Goal: Task Accomplishment & Management: Manage account settings

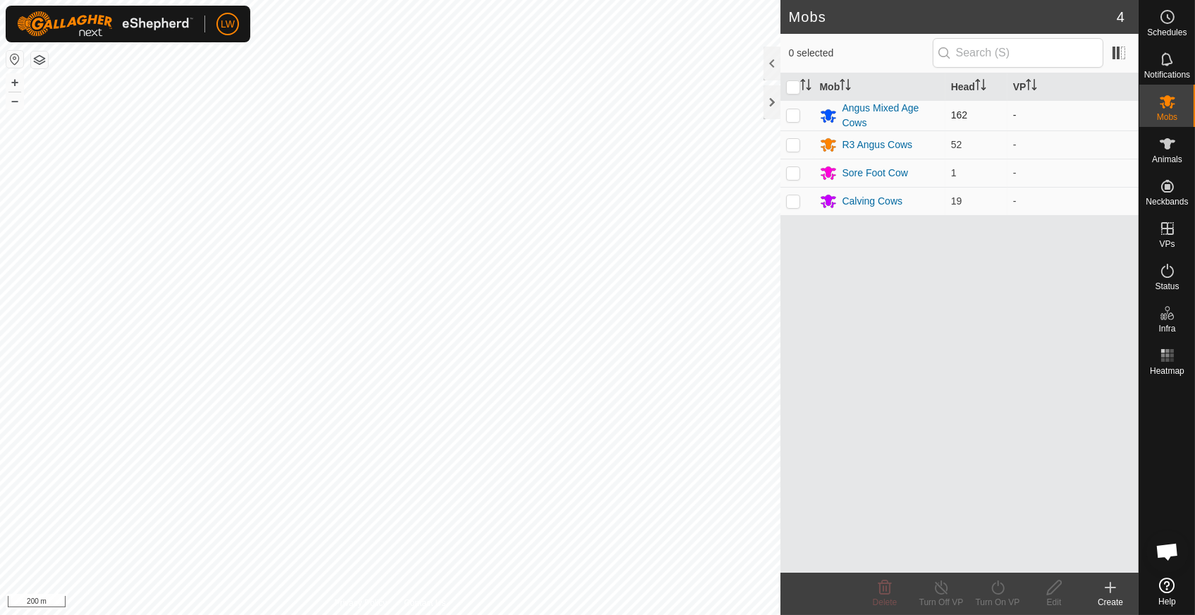
click at [797, 114] on p-checkbox at bounding box center [793, 114] width 14 height 11
click at [881, 591] on icon at bounding box center [884, 587] width 17 height 17
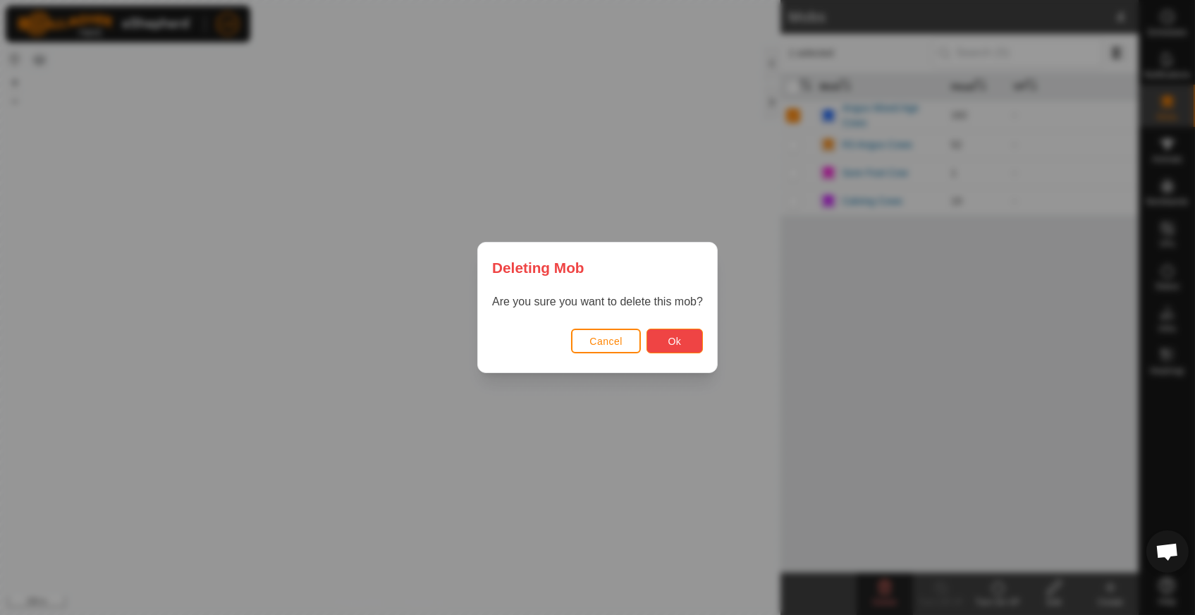
click at [686, 342] on button "Ok" at bounding box center [674, 340] width 56 height 25
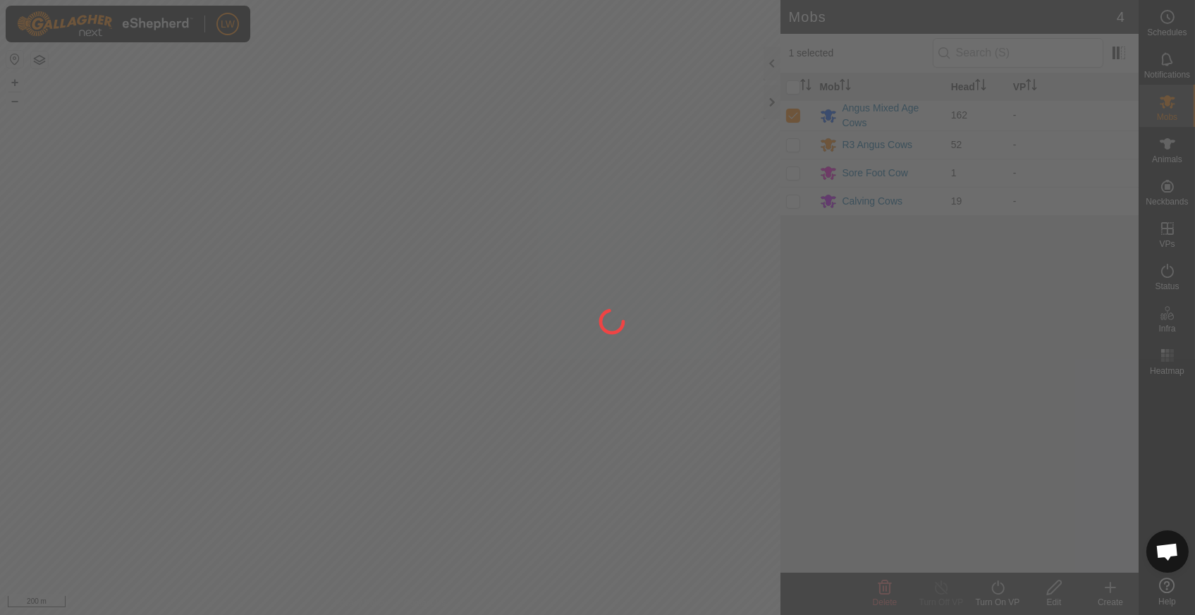
checkbox input "false"
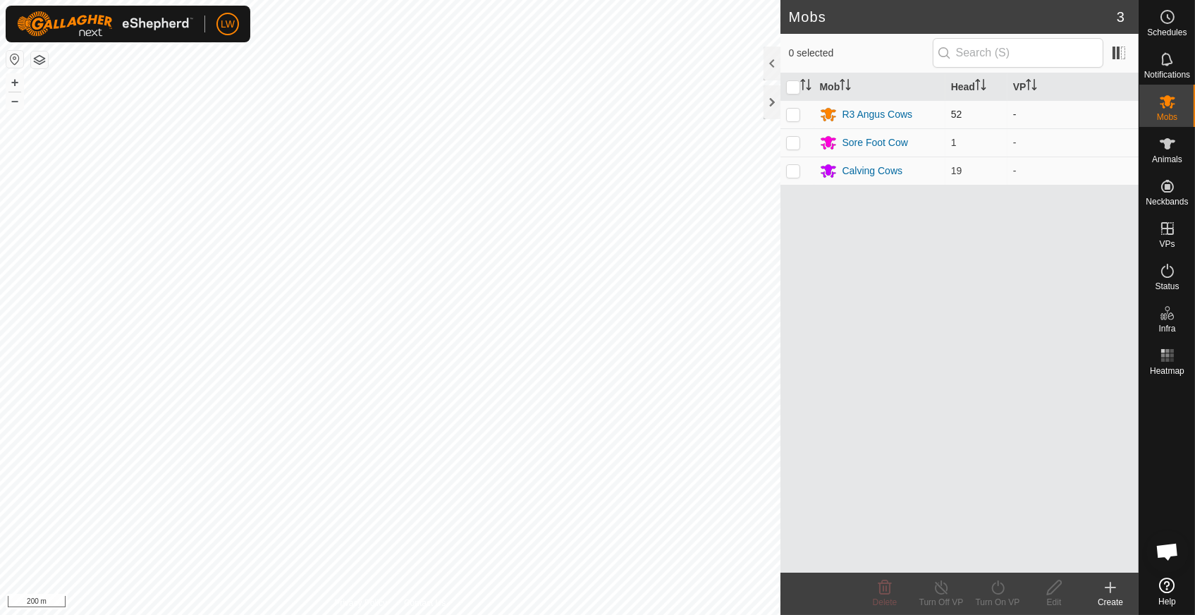
click at [801, 113] on td at bounding box center [797, 114] width 34 height 28
click at [887, 592] on icon at bounding box center [884, 587] width 17 height 17
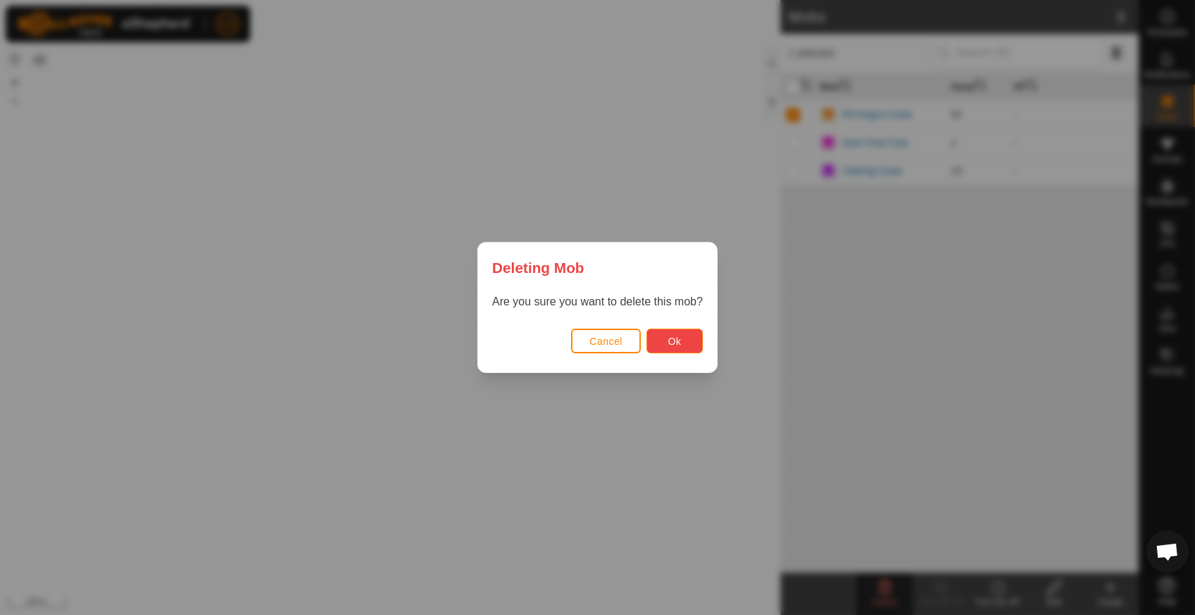
click at [672, 337] on span "Ok" at bounding box center [673, 340] width 13 height 11
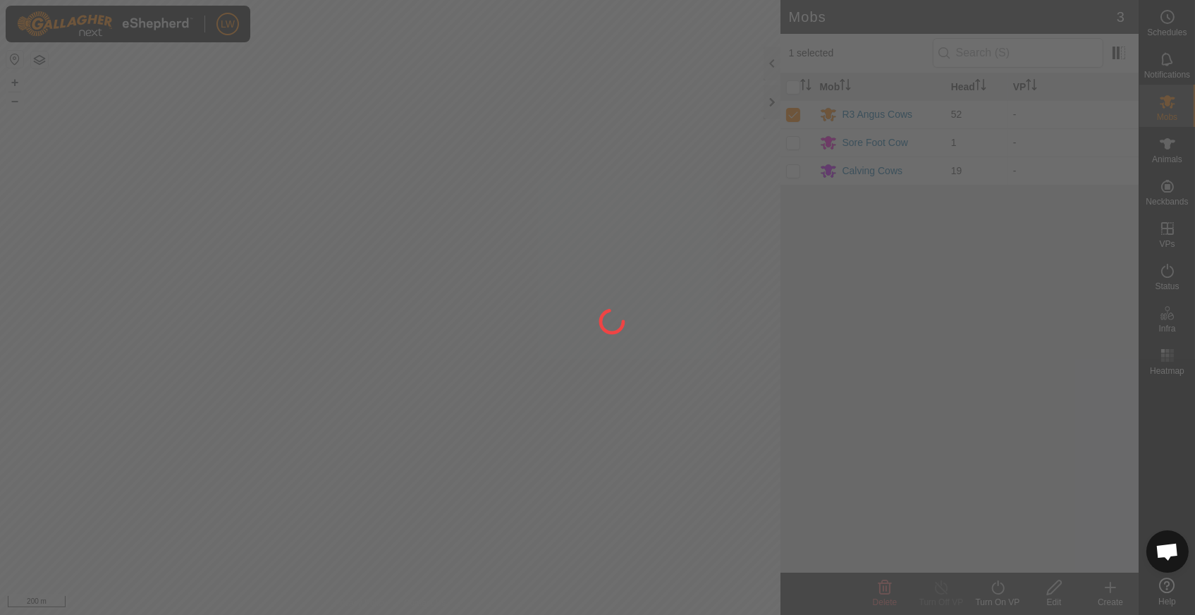
checkbox input "false"
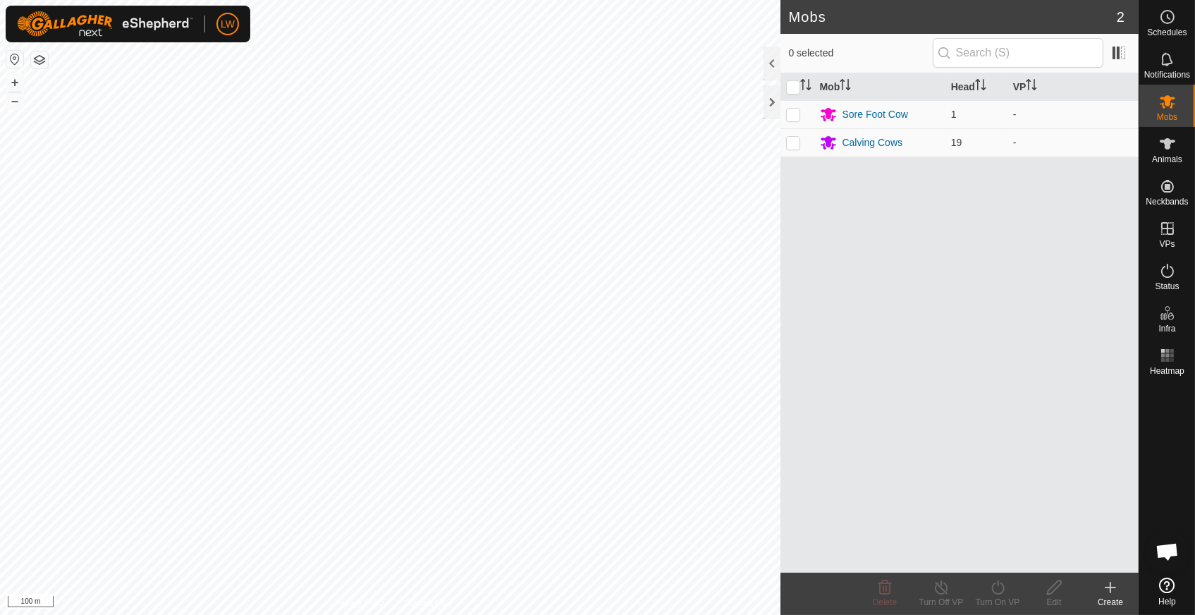
click at [1104, 586] on icon at bounding box center [1110, 587] width 17 height 17
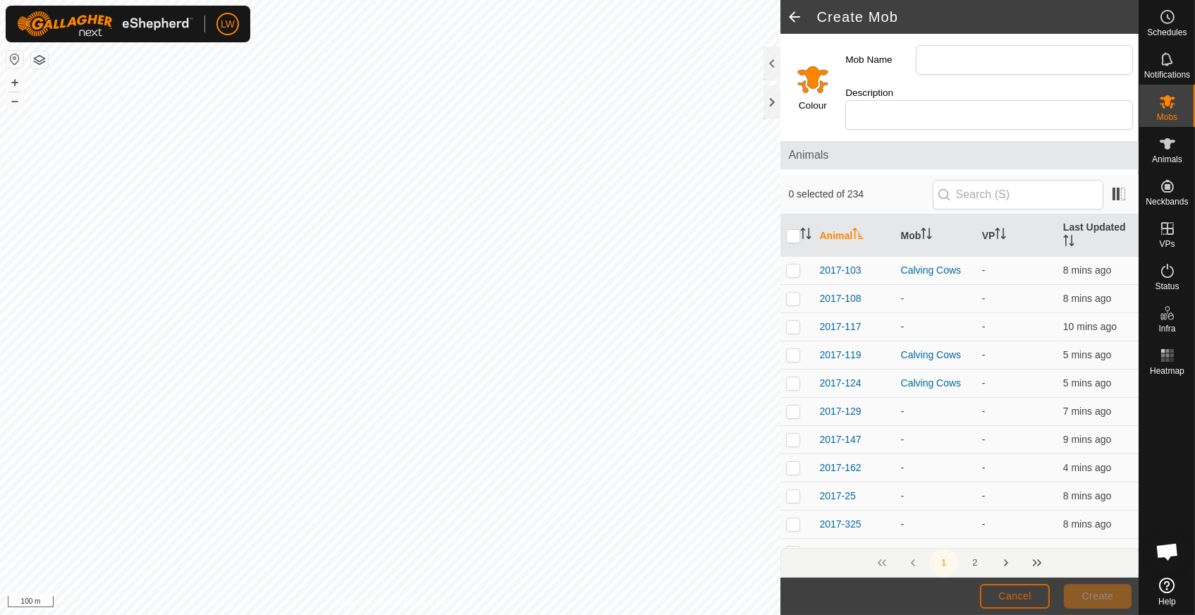
click at [1004, 593] on span "Cancel" at bounding box center [1014, 595] width 33 height 11
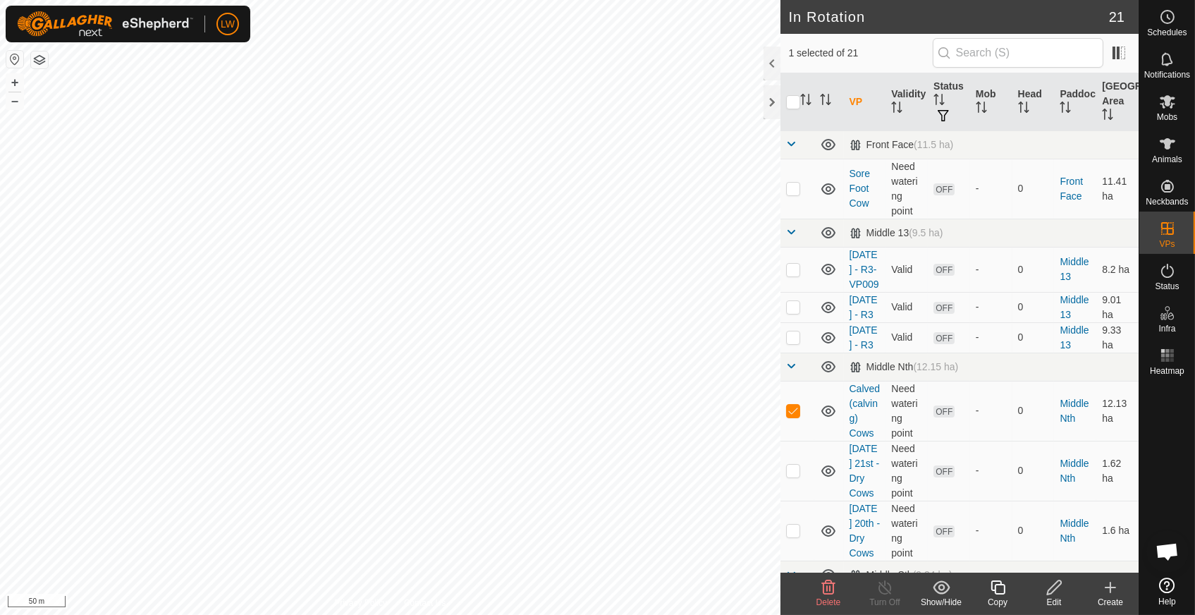
click at [999, 594] on icon at bounding box center [997, 587] width 14 height 14
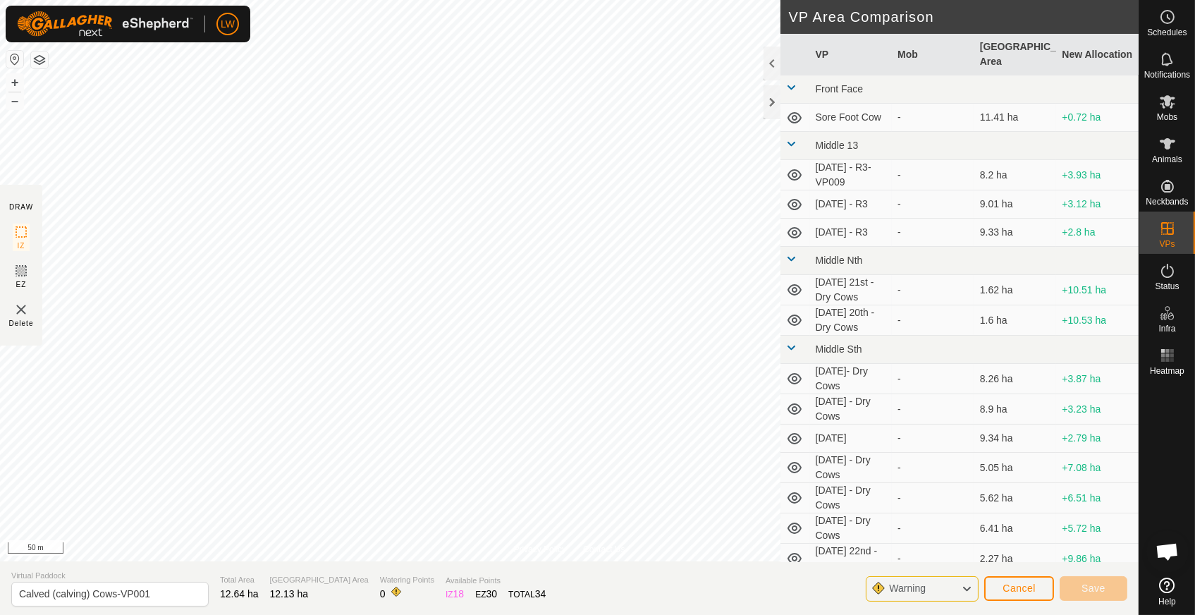
click at [938, 586] on div "Warning" at bounding box center [922, 588] width 113 height 25
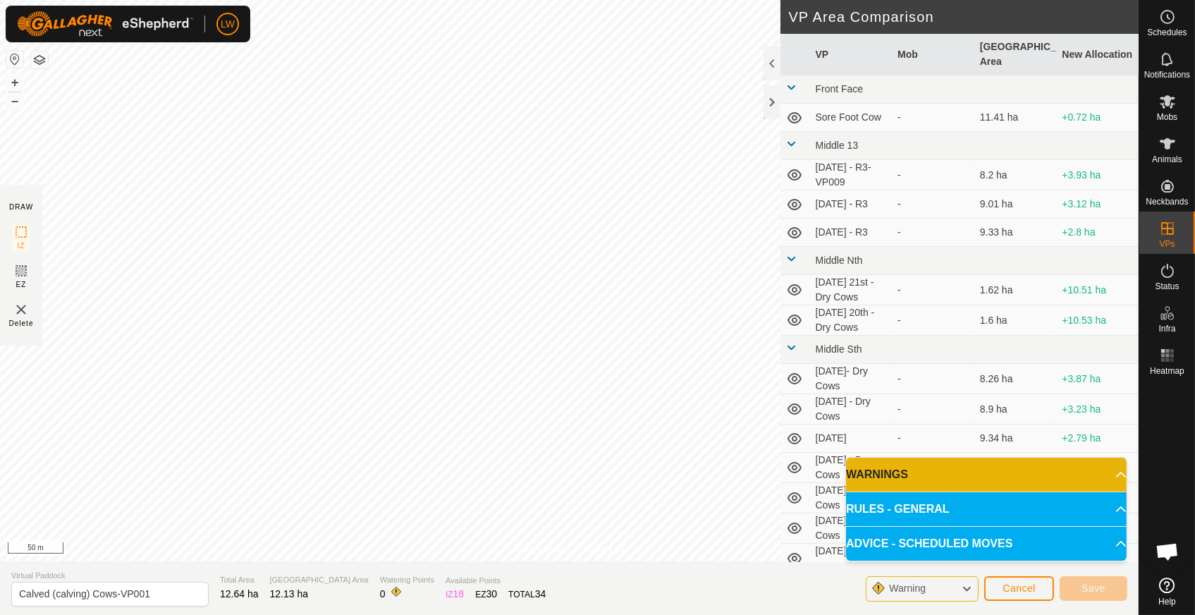
click at [938, 586] on div "Warning" at bounding box center [922, 588] width 113 height 25
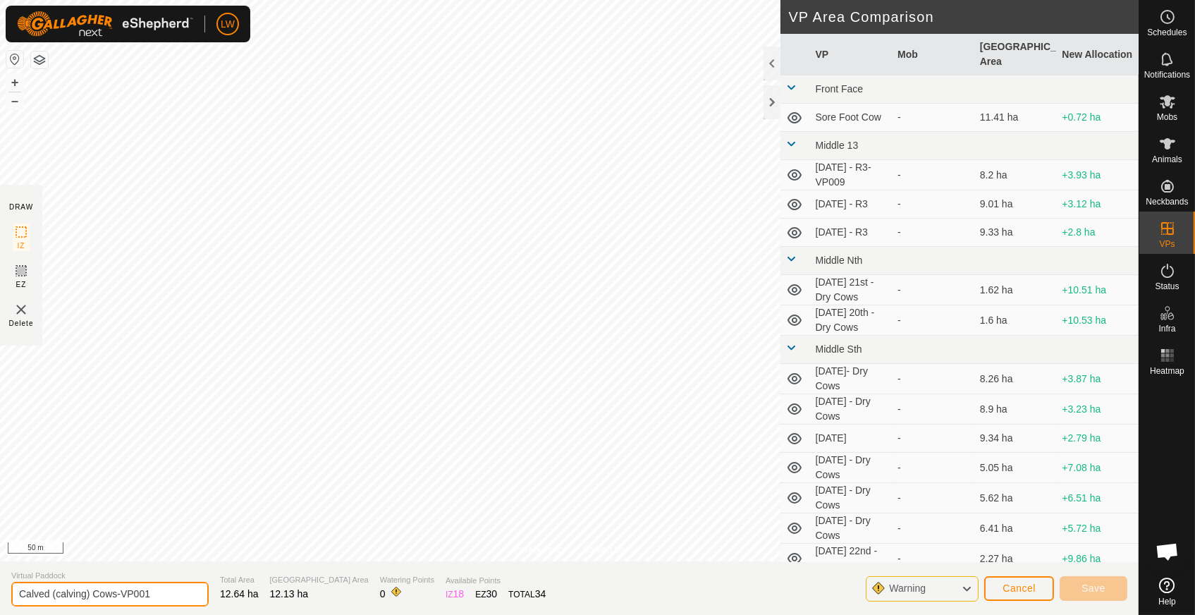
click at [172, 590] on input "Calved (calving) Cows-VP001" at bounding box center [109, 593] width 197 height 25
drag, startPoint x: 92, startPoint y: 595, endPoint x: -9, endPoint y: 453, distance: 173.9
click at [0, 453] on html "LW Schedules Notifications Mobs Animals Neckbands VPs Status Infra Heatmap Help…" at bounding box center [597, 307] width 1195 height 615
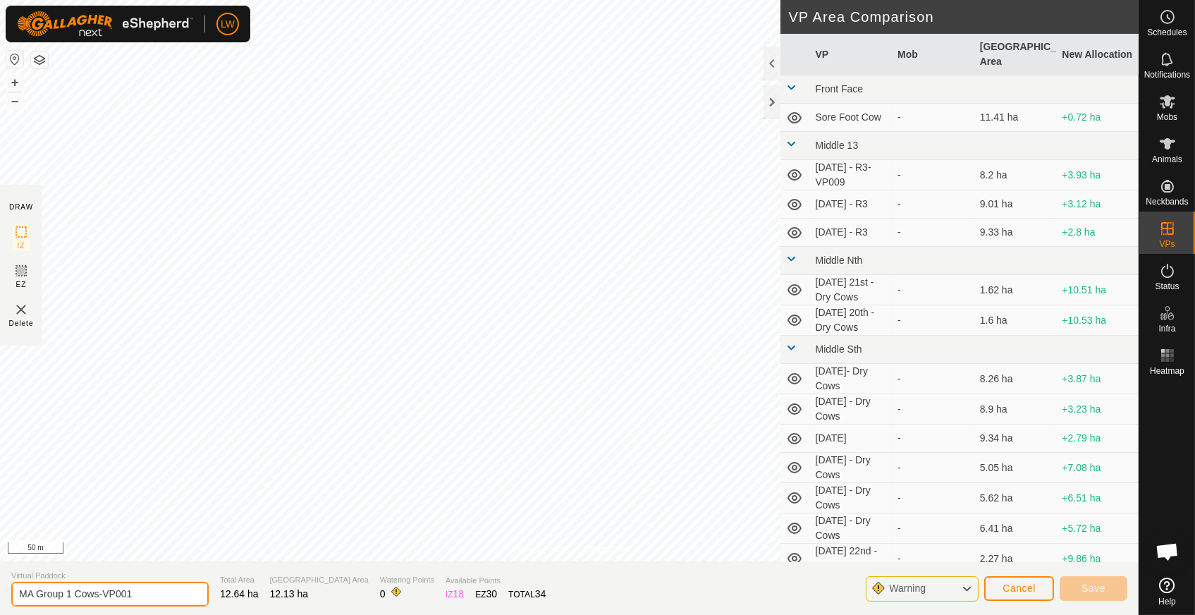
type input "MA Group 1 Cows-VP001"
click at [703, 577] on section "Virtual Paddock MA Group 1 Cows-VP001 Total Area 12.64 ha Grazing Area 12.13 ha…" at bounding box center [569, 588] width 1138 height 54
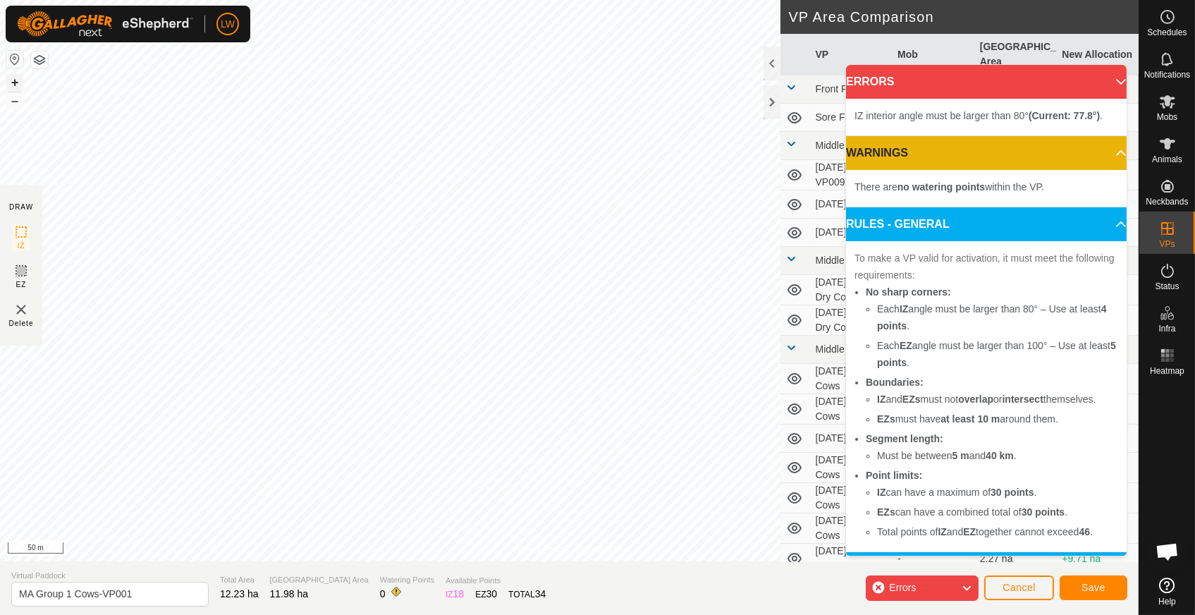
click at [19, 76] on button "+" at bounding box center [14, 82] width 17 height 17
click at [395, 577] on div "Privacy Policy Contact Us Status: OFF Type: Inclusion Zone + – ⇧ i 50 m DRAW IZ…" at bounding box center [569, 307] width 1138 height 615
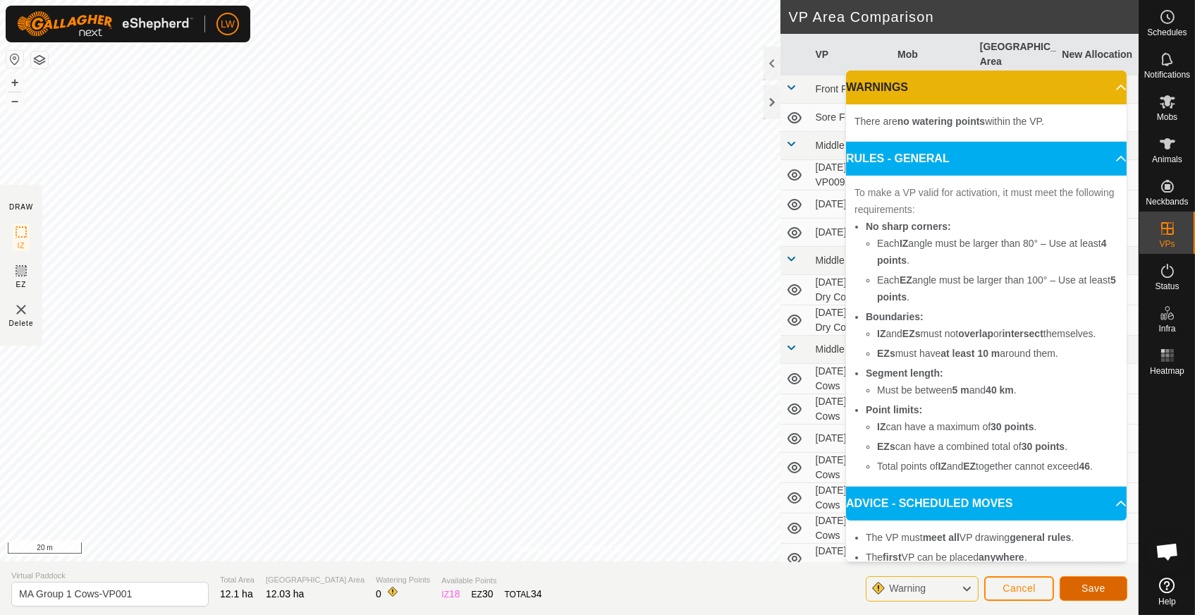
click at [1088, 585] on span "Save" at bounding box center [1093, 587] width 24 height 11
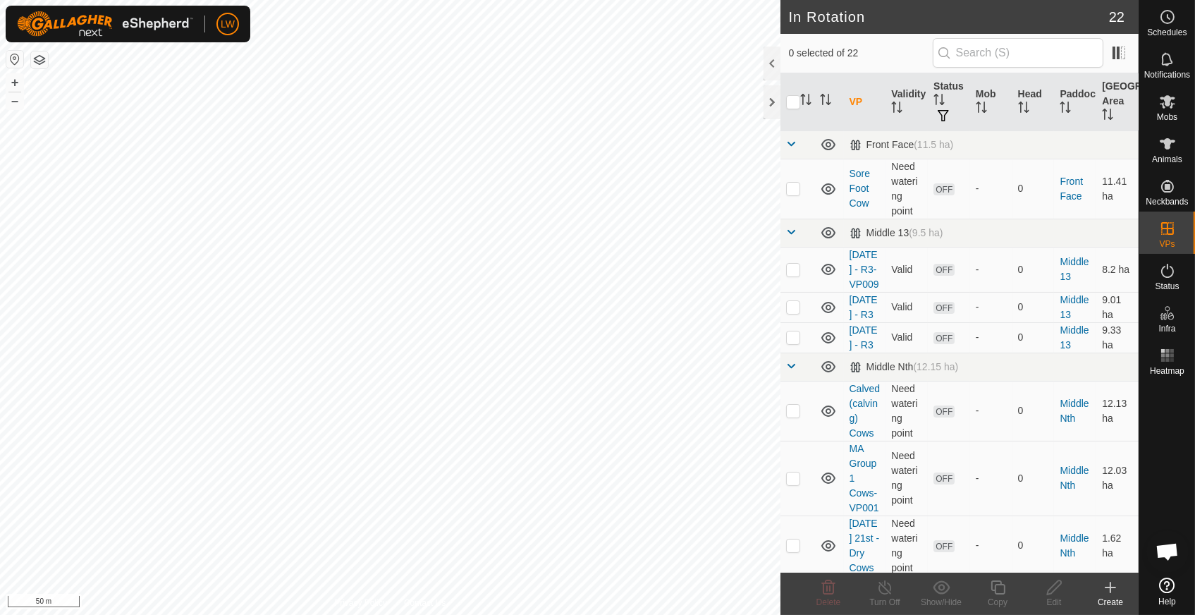
checkbox input "true"
click at [1047, 591] on icon at bounding box center [1054, 587] width 14 height 14
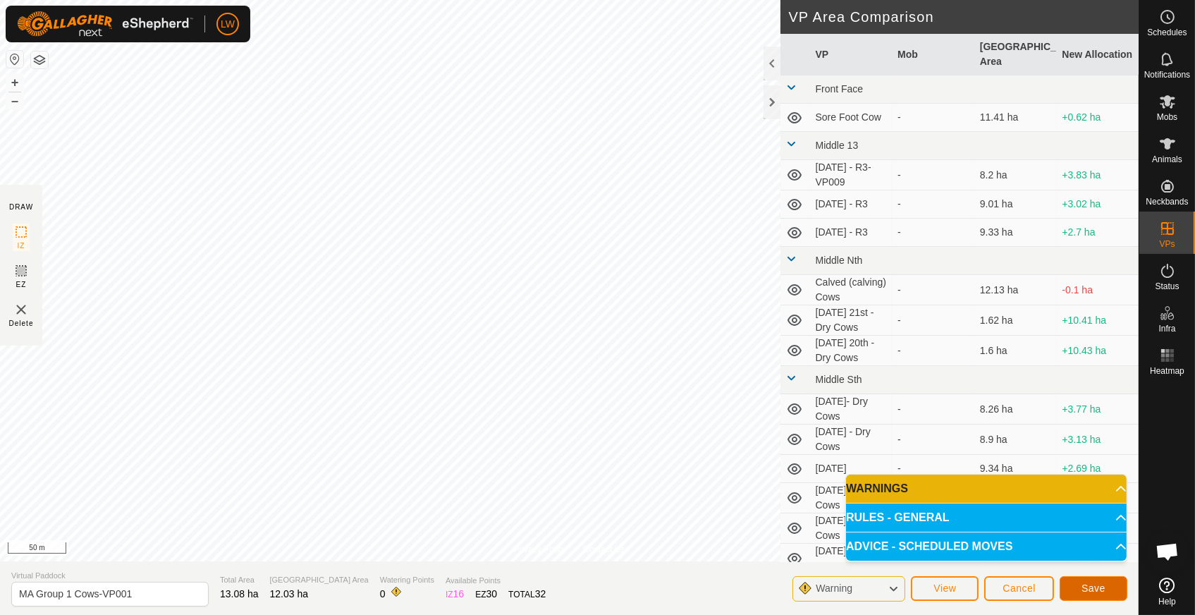
click at [1085, 586] on span "Save" at bounding box center [1093, 587] width 24 height 11
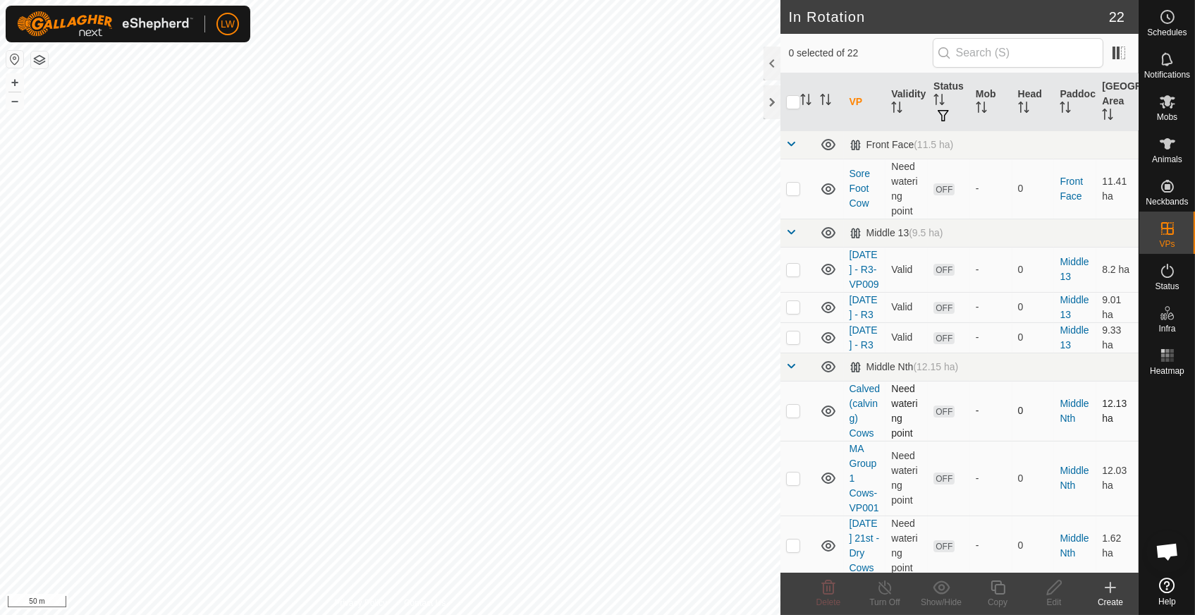
checkbox input "true"
click at [827, 155] on div "In Rotation 22 1 selected of 22 VP Validity Status Mob Head Paddock Grazing Are…" at bounding box center [569, 307] width 1138 height 615
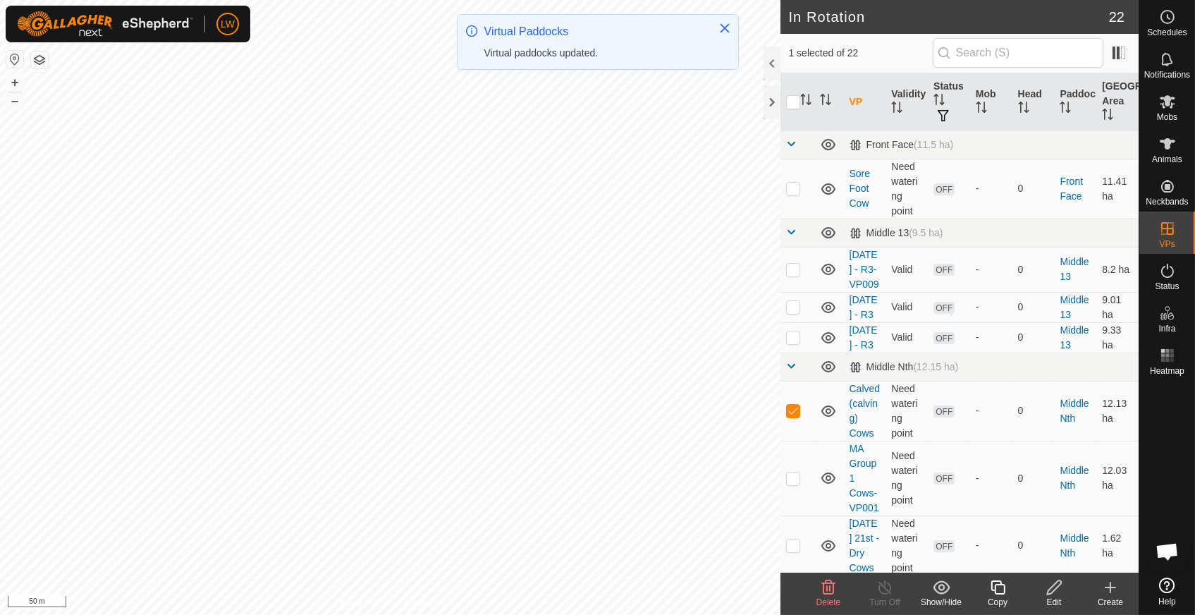
click at [936, 593] on icon at bounding box center [941, 587] width 18 height 17
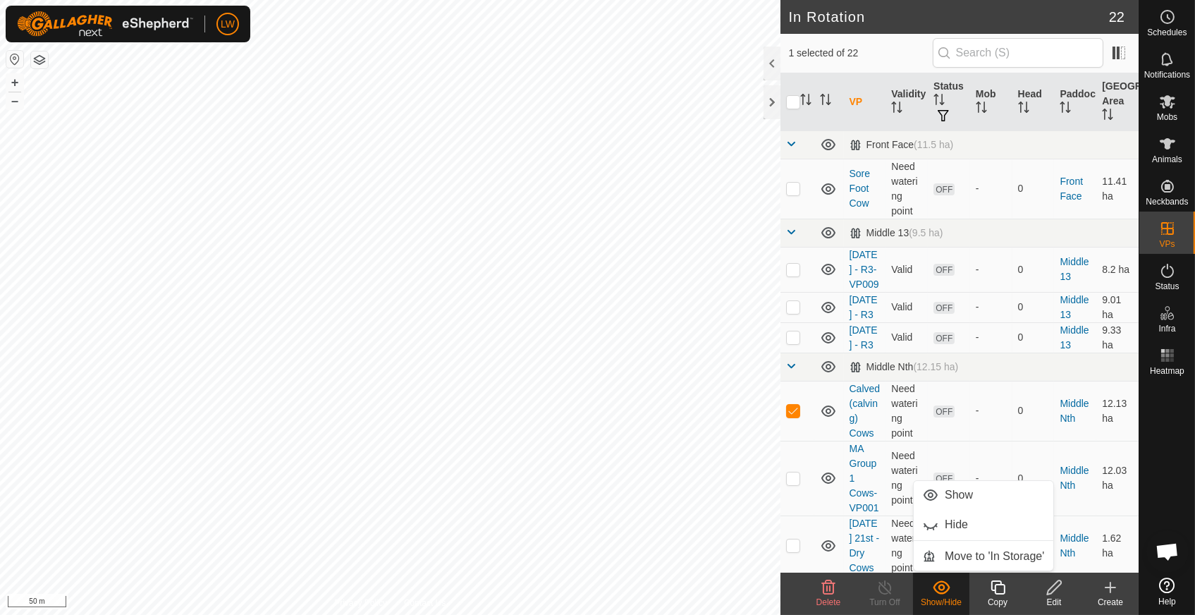
click at [936, 593] on icon at bounding box center [941, 587] width 18 height 17
click at [952, 595] on show-hide-svg-icon at bounding box center [941, 587] width 56 height 17
click at [1109, 596] on div "Create" at bounding box center [1110, 602] width 56 height 13
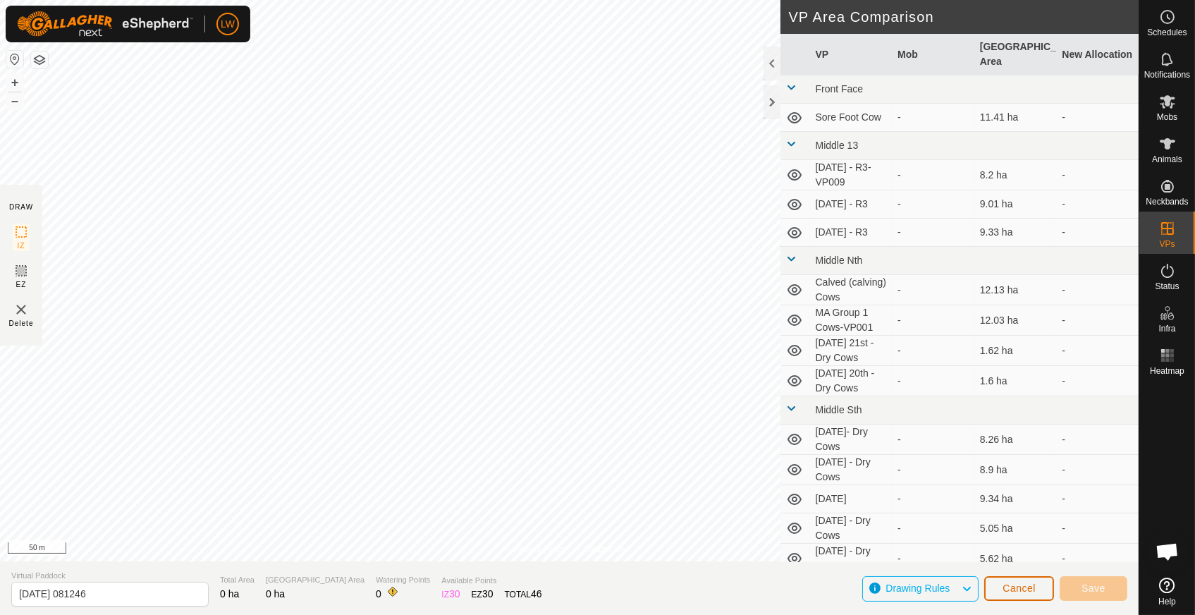
click at [1015, 586] on span "Cancel" at bounding box center [1018, 587] width 33 height 11
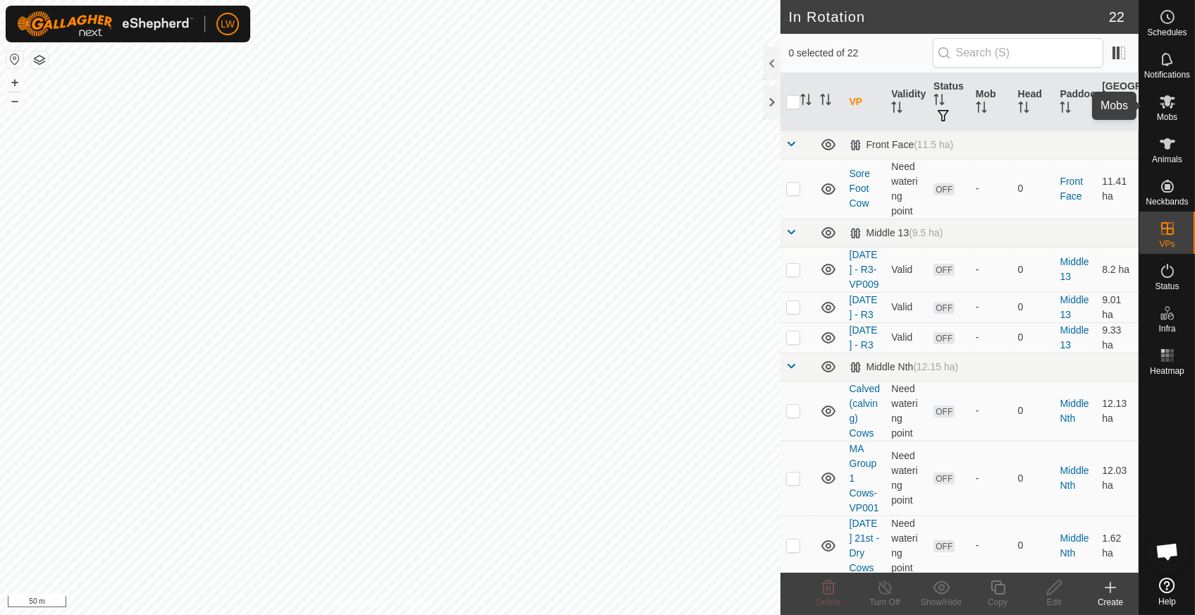
click at [1166, 109] on icon at bounding box center [1167, 101] width 17 height 17
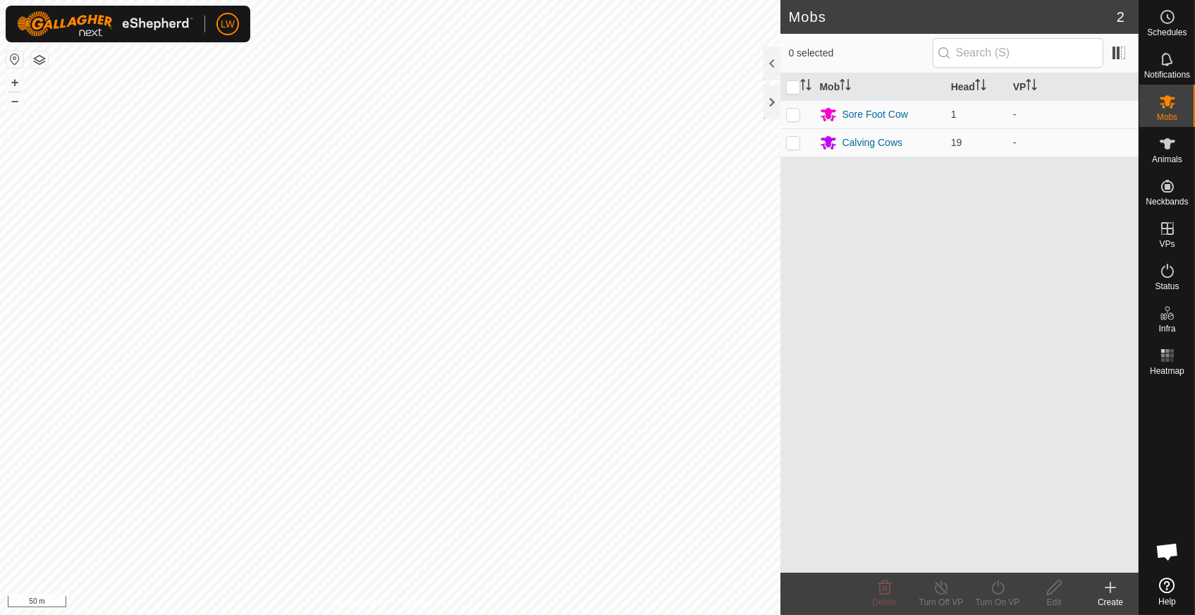
click at [1108, 597] on div "Create" at bounding box center [1110, 602] width 56 height 13
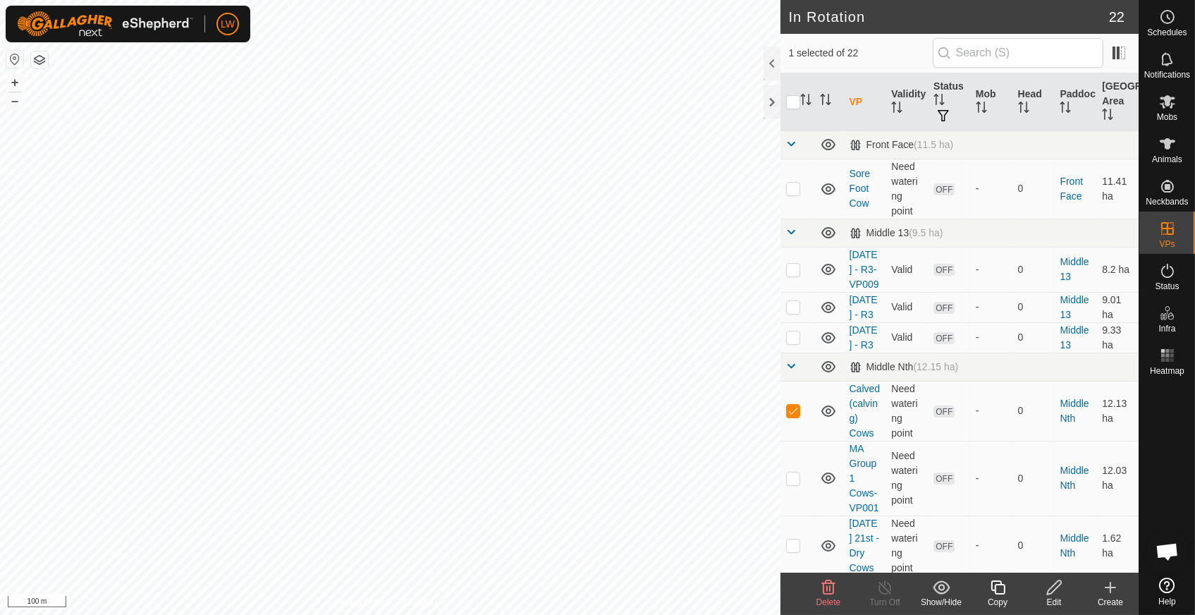
click at [1108, 589] on icon at bounding box center [1110, 587] width 17 height 17
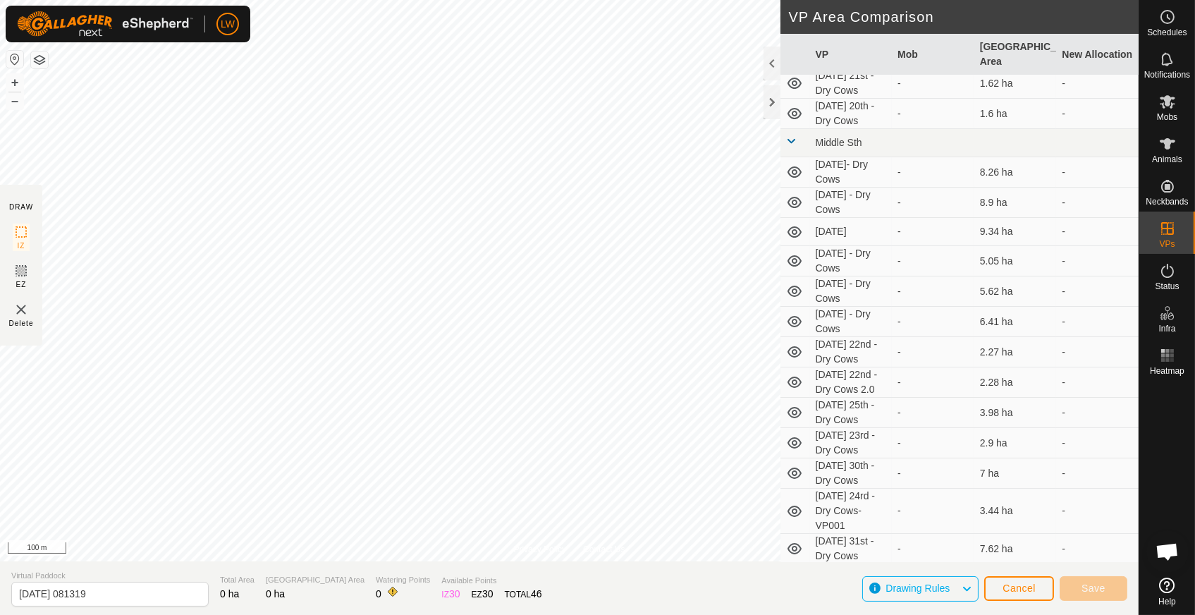
scroll to position [316, 0]
click at [1014, 585] on span "Cancel" at bounding box center [1018, 587] width 33 height 11
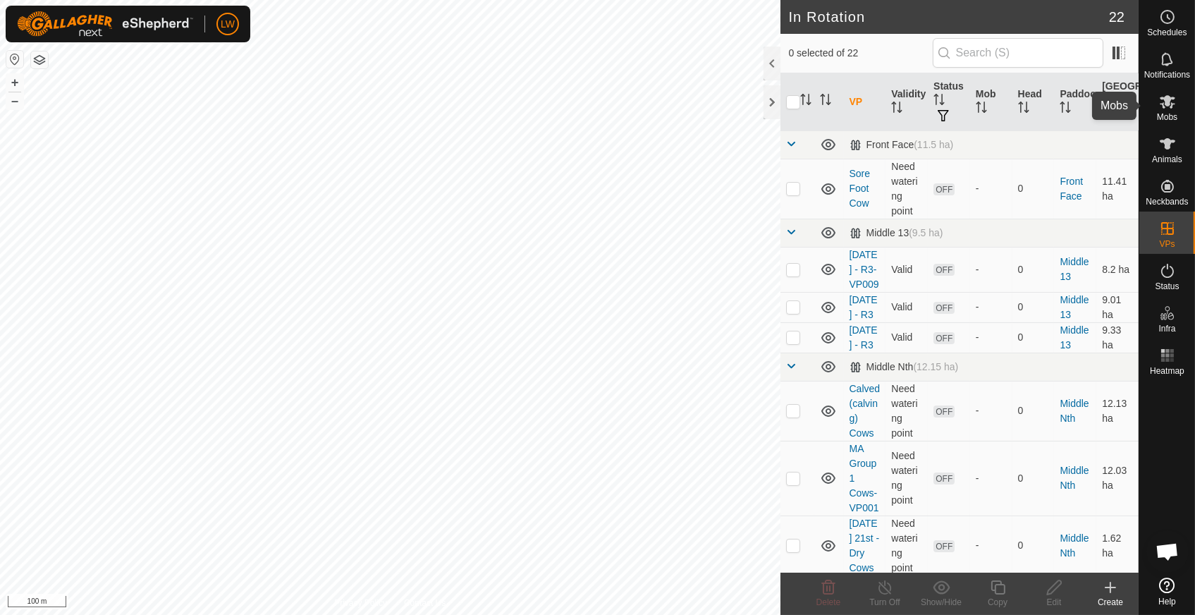
click at [1166, 111] on es-mob-svg-icon at bounding box center [1166, 101] width 25 height 23
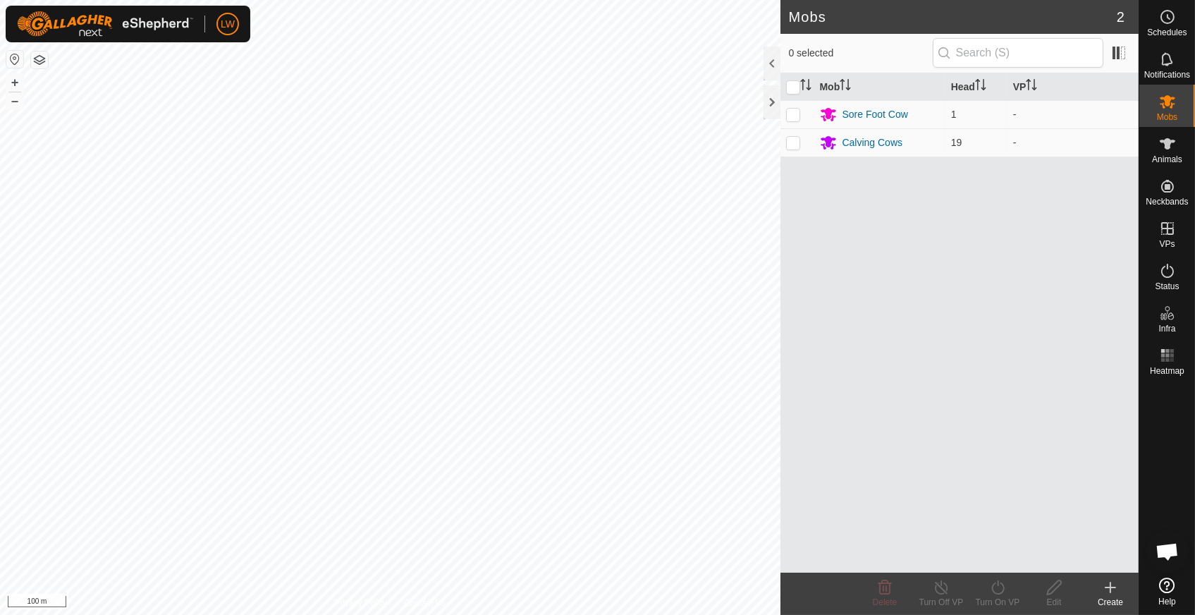
click at [1115, 591] on icon at bounding box center [1110, 587] width 17 height 17
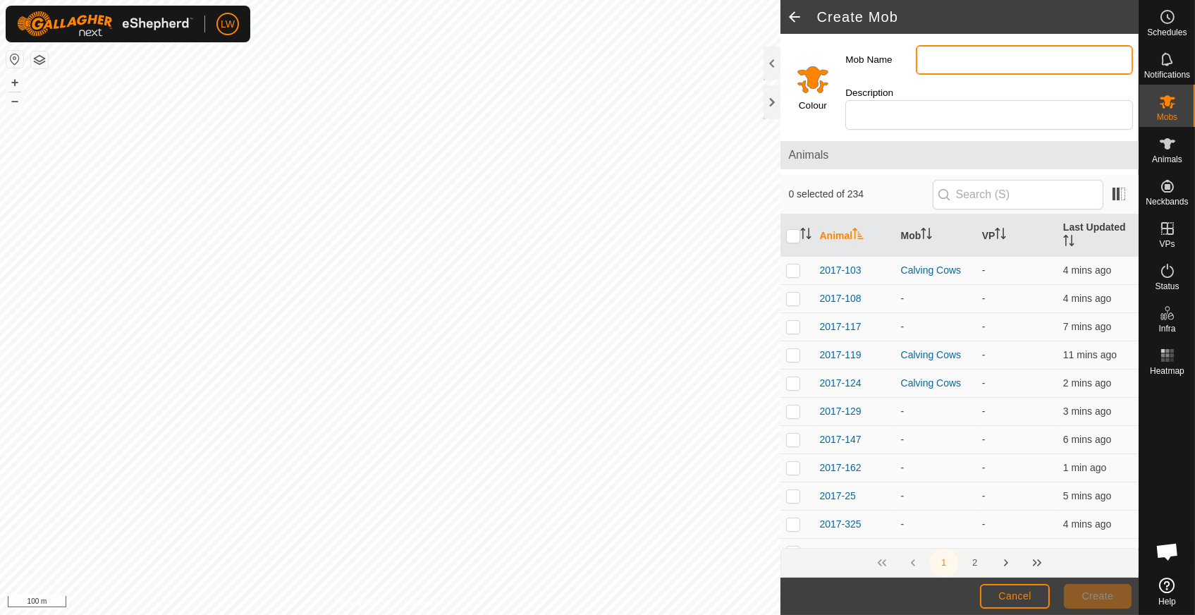
click at [954, 56] on input "Mob Name" at bounding box center [1024, 60] width 217 height 30
type input "MA GP1"
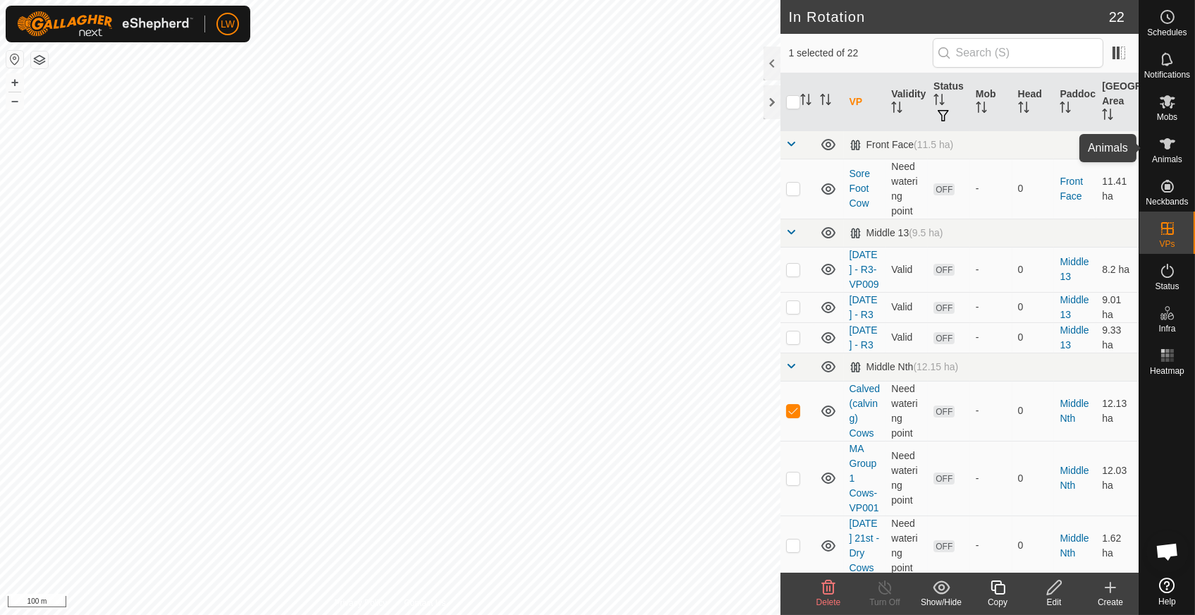
click at [1171, 152] on es-animals-svg-icon at bounding box center [1166, 144] width 25 height 23
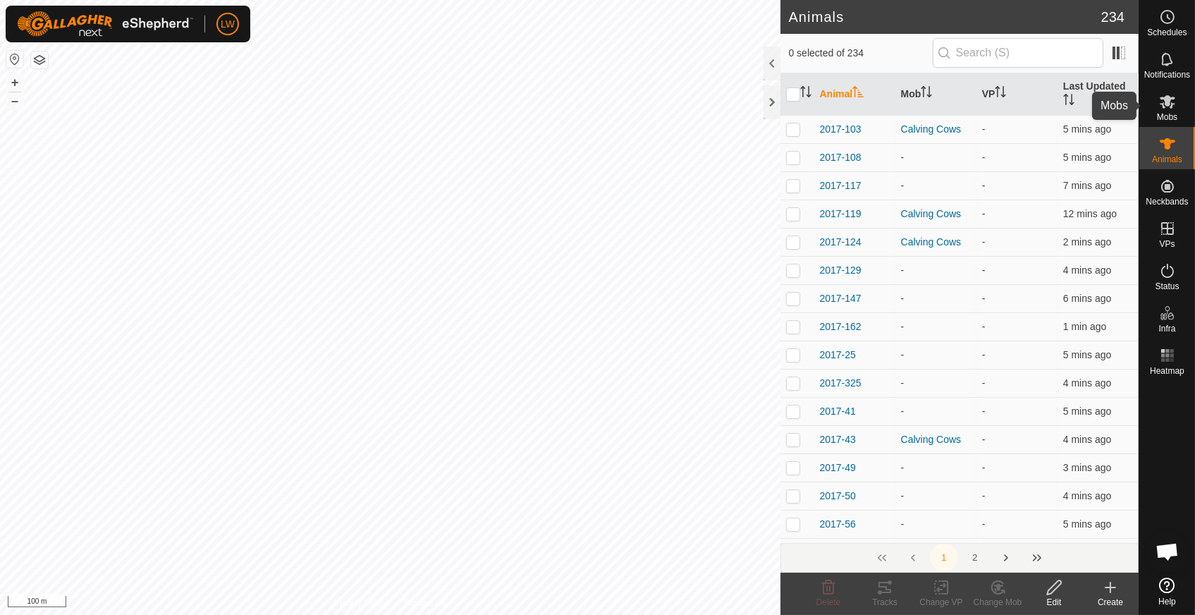
click at [1170, 108] on icon at bounding box center [1167, 101] width 16 height 13
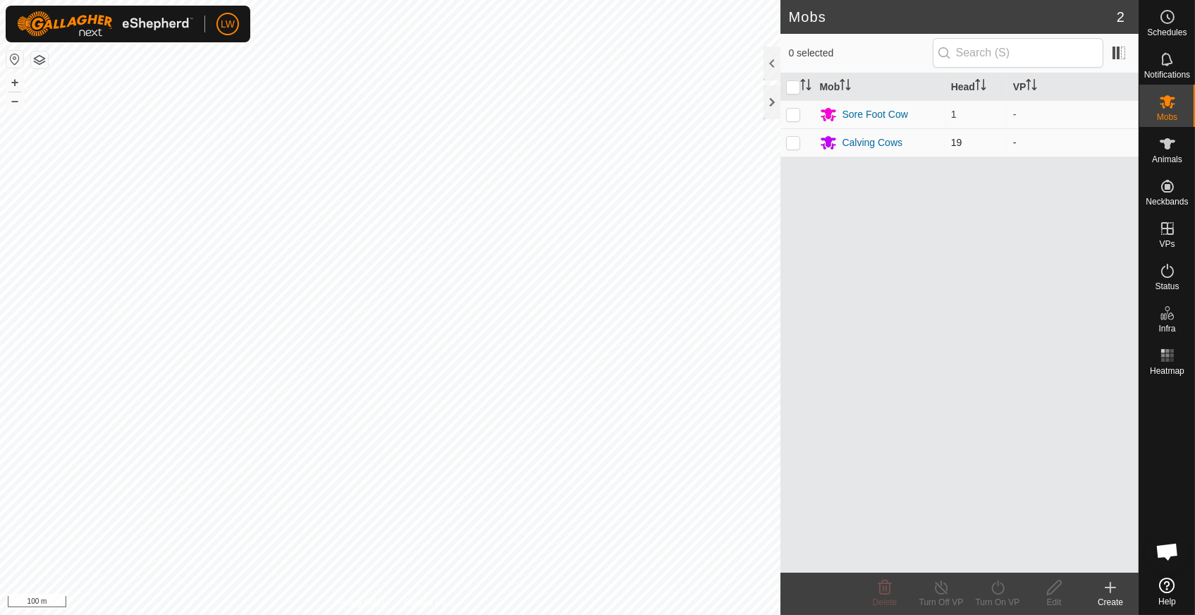
click at [794, 144] on p-checkbox at bounding box center [793, 142] width 14 height 11
click at [882, 594] on icon at bounding box center [884, 587] width 17 height 17
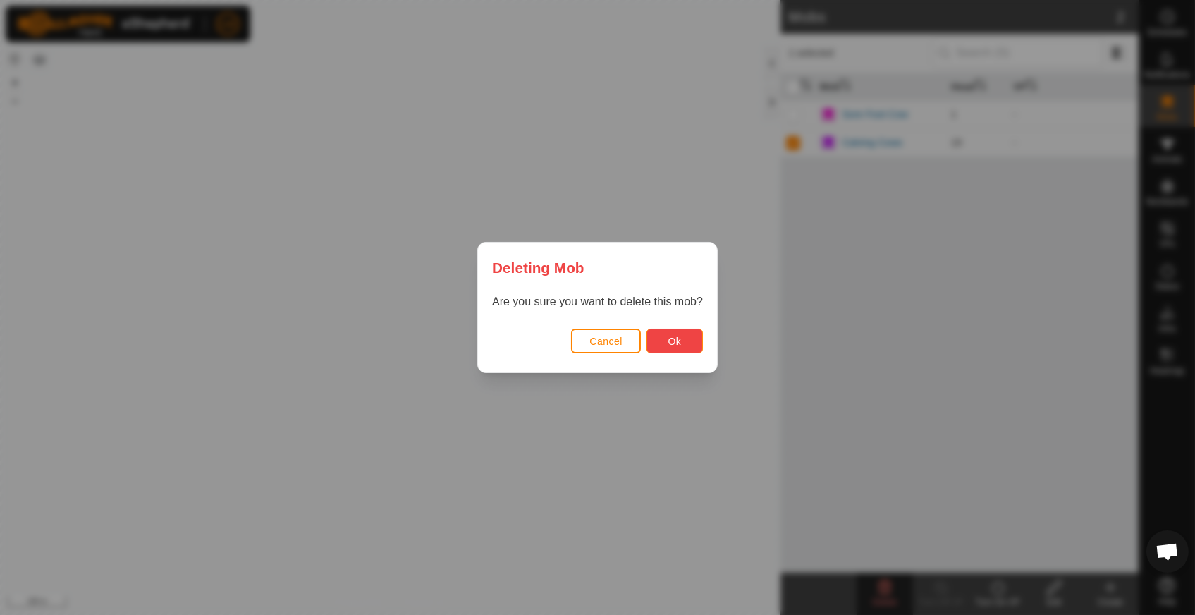
click at [679, 339] on span "Ok" at bounding box center [673, 340] width 13 height 11
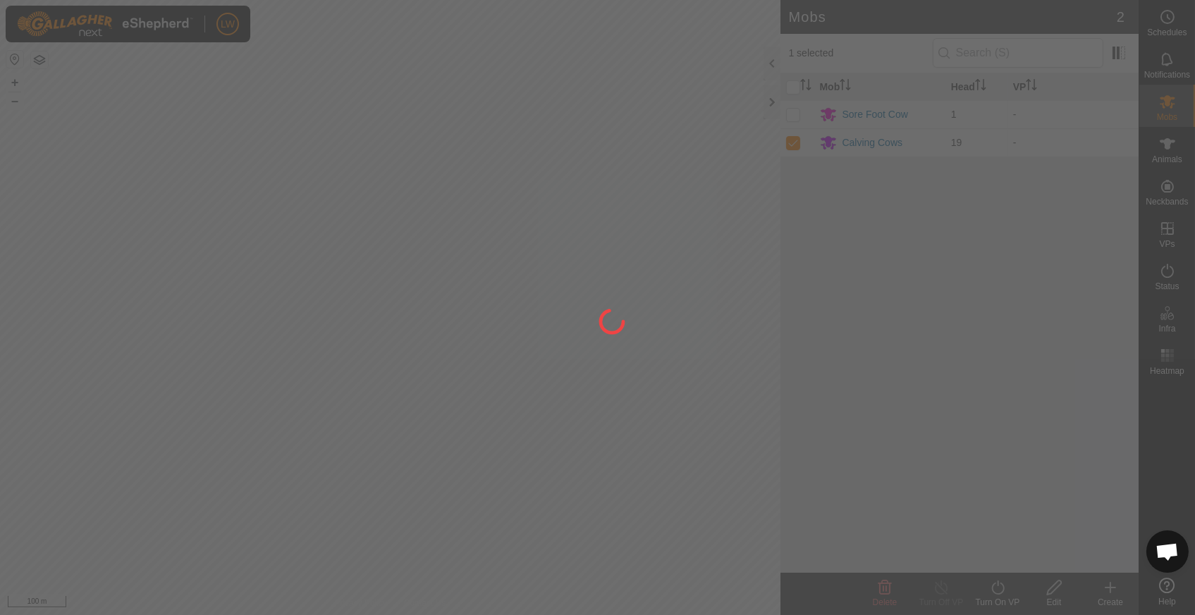
checkbox input "false"
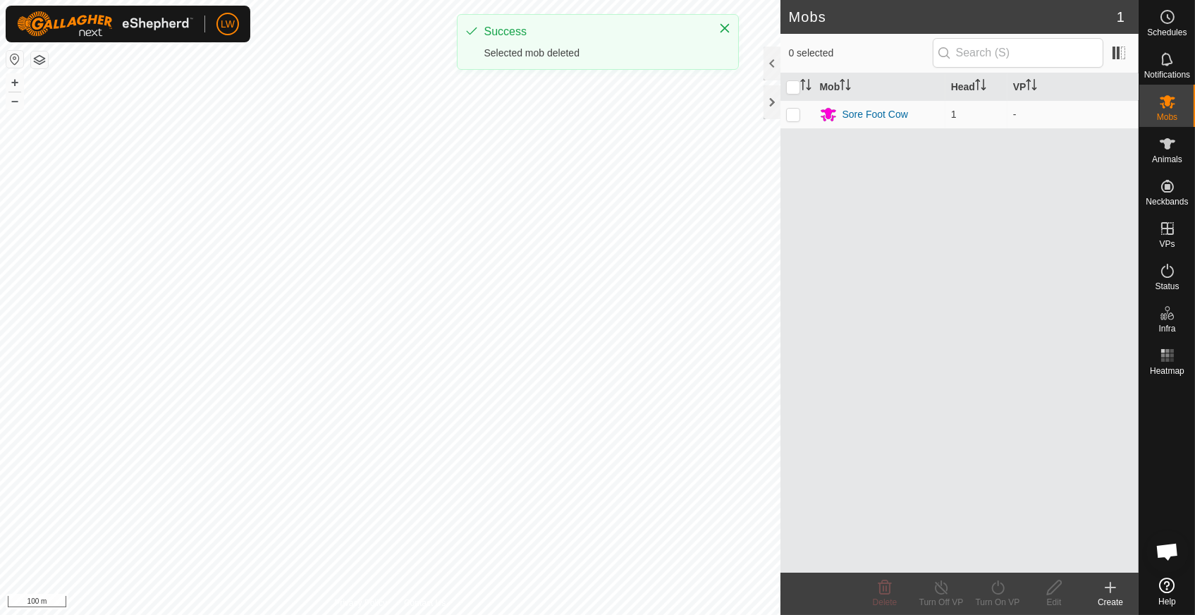
click at [1117, 601] on div "Create" at bounding box center [1110, 602] width 56 height 13
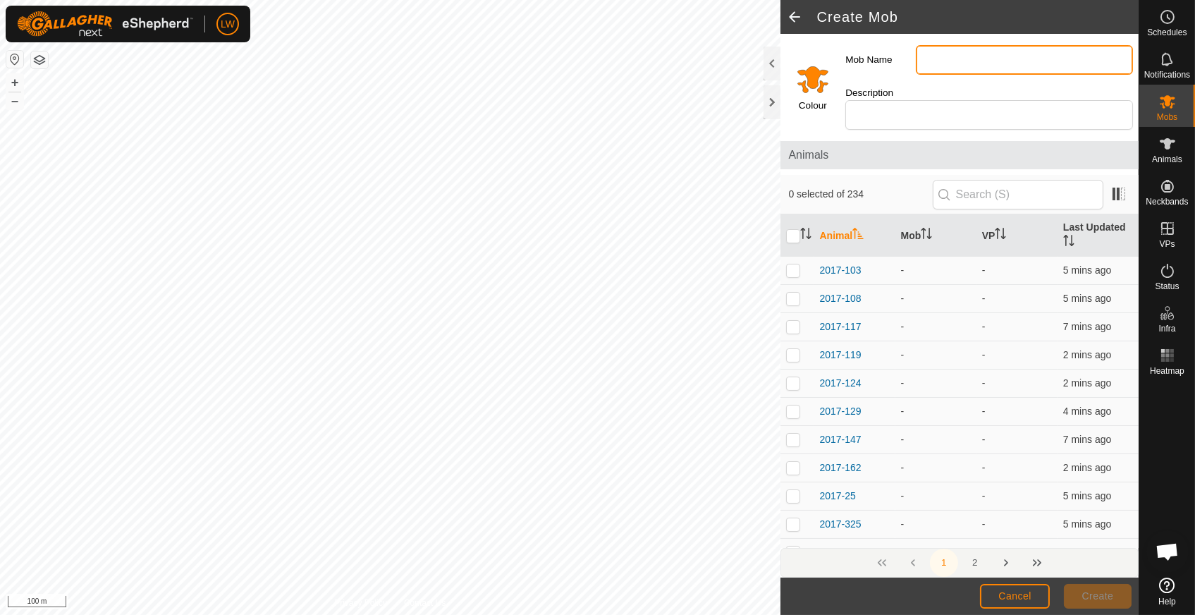
click at [944, 63] on input "Mob Name" at bounding box center [1024, 60] width 217 height 30
type input "MA GP1"
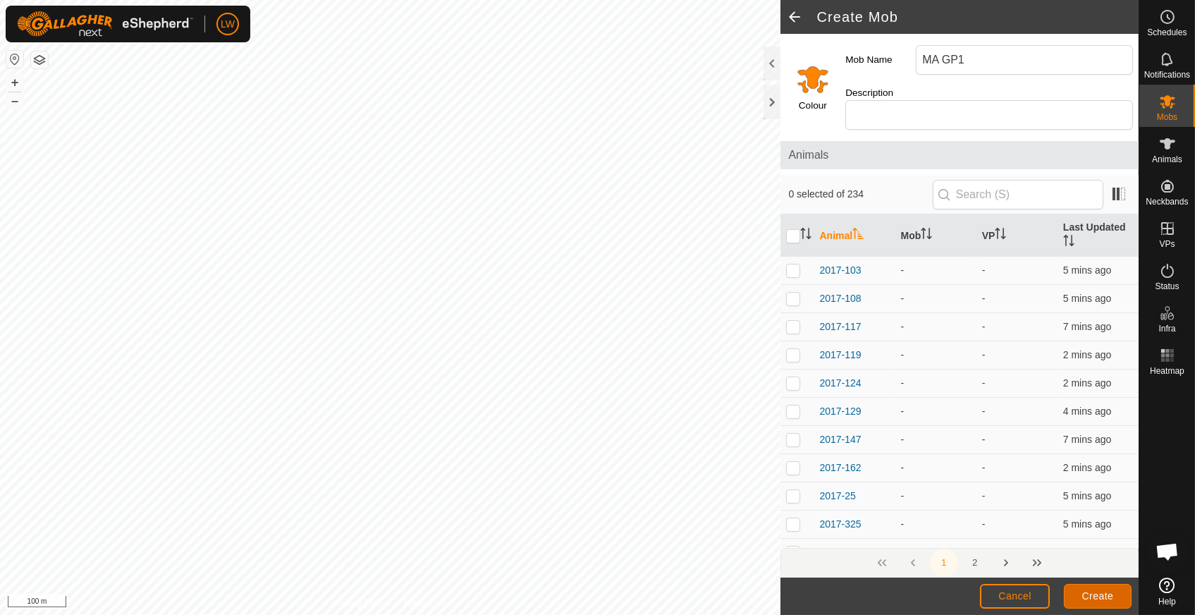
click at [1095, 593] on span "Create" at bounding box center [1098, 595] width 32 height 11
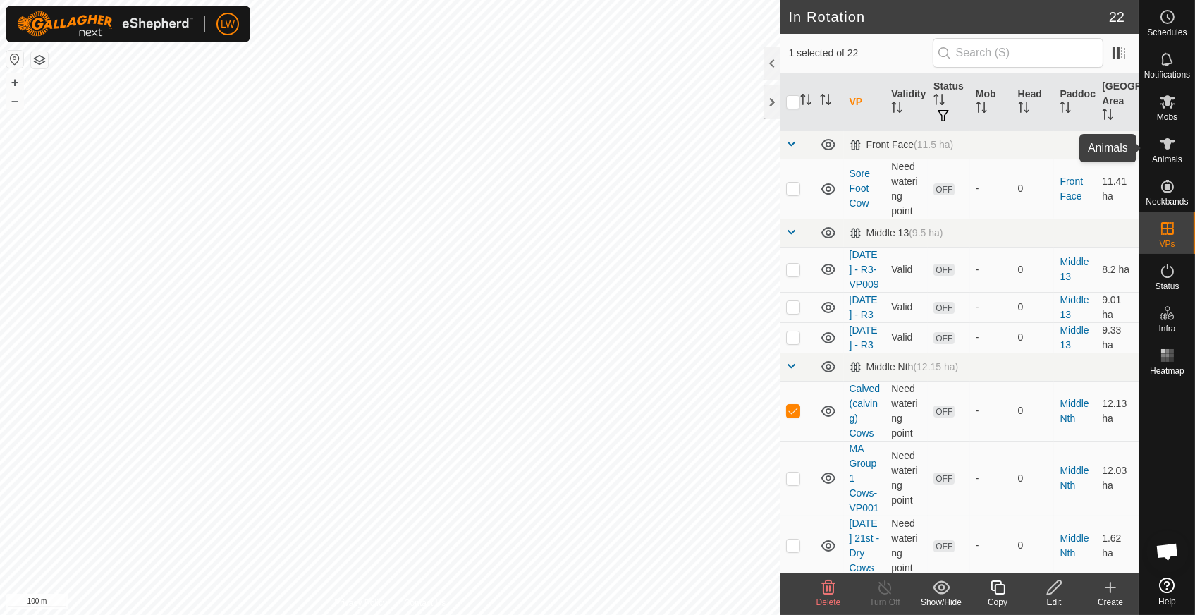
click at [1171, 152] on es-animals-svg-icon at bounding box center [1166, 144] width 25 height 23
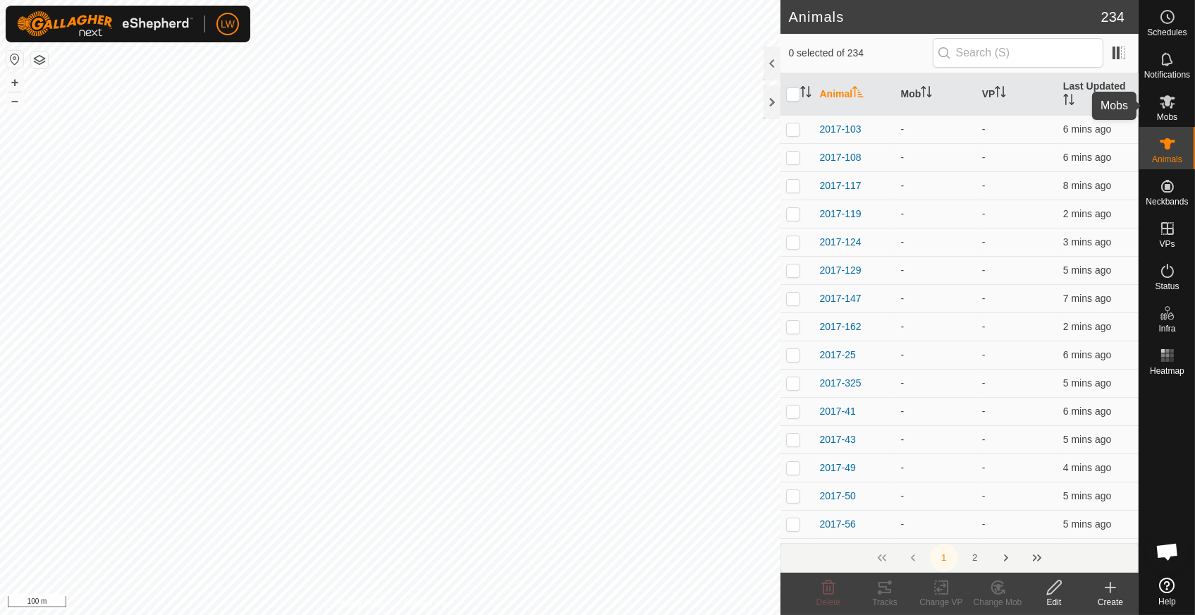
click at [1173, 106] on icon at bounding box center [1167, 101] width 17 height 17
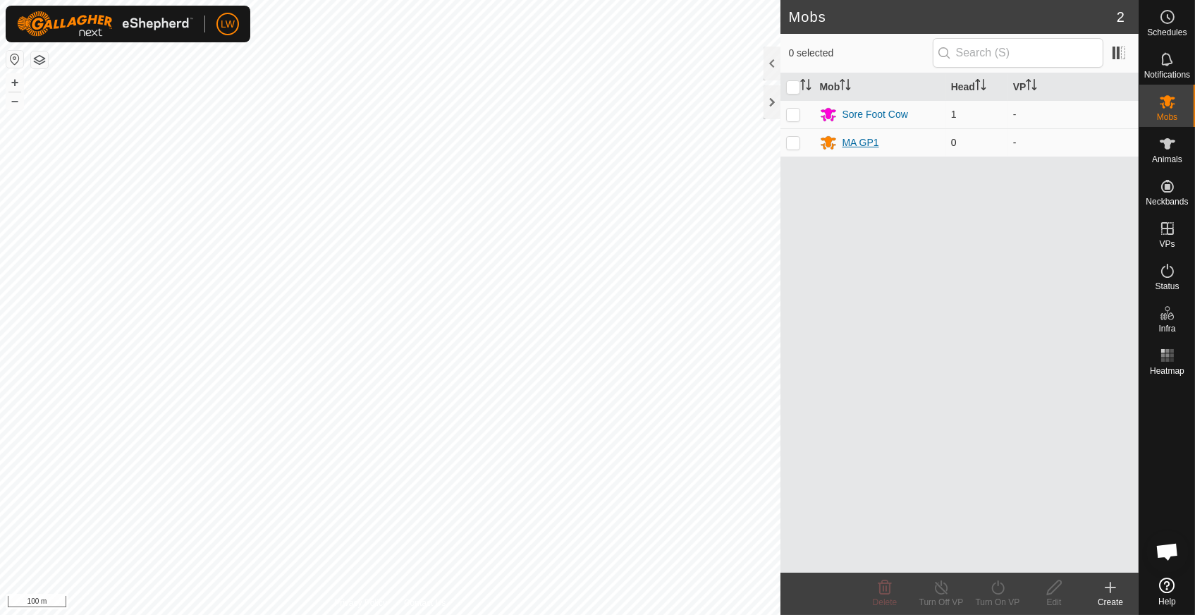
click at [856, 143] on div "MA GP1" at bounding box center [860, 142] width 37 height 15
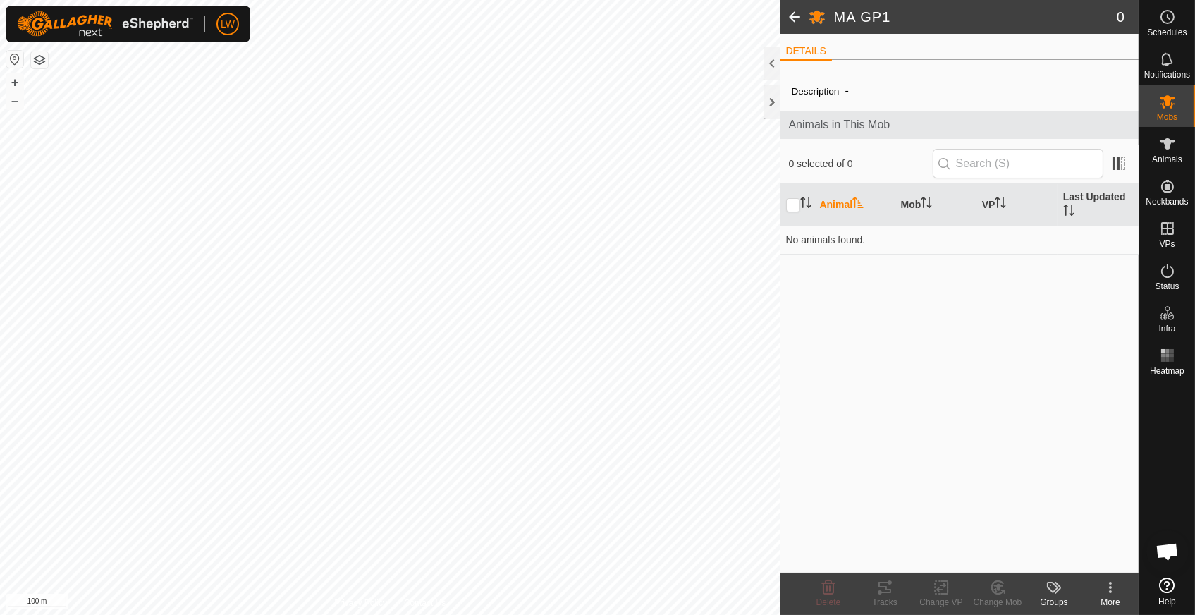
click at [794, 13] on span at bounding box center [794, 17] width 28 height 34
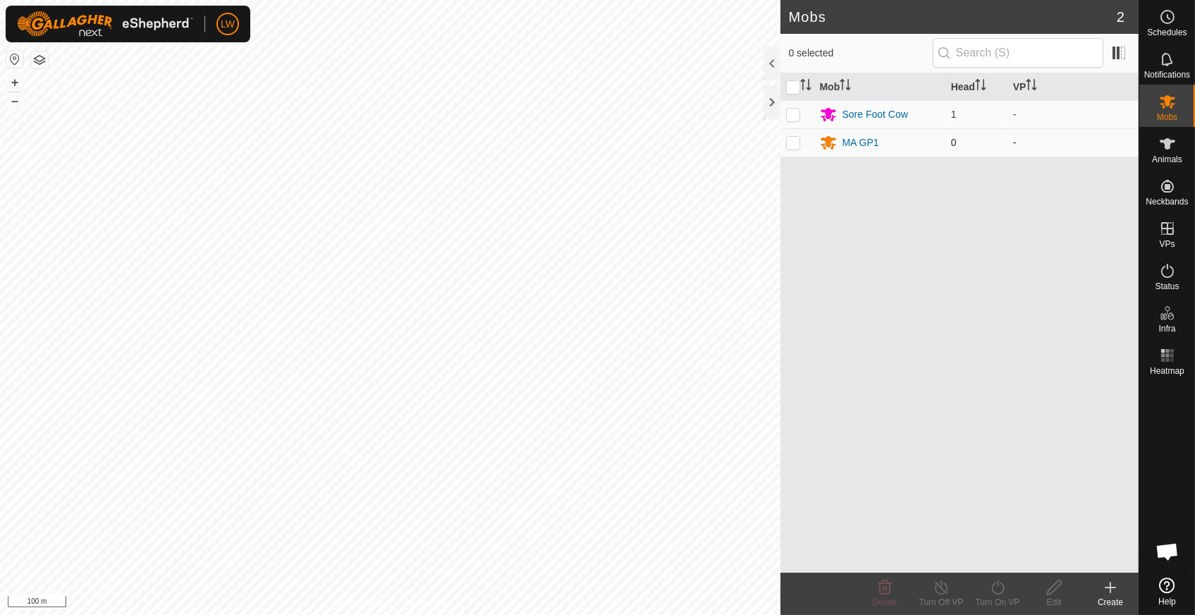
click at [798, 142] on p-checkbox at bounding box center [793, 142] width 14 height 11
checkbox input "true"
drag, startPoint x: 1040, startPoint y: 586, endPoint x: 1049, endPoint y: 589, distance: 9.4
click at [1049, 589] on edit-svg-icon at bounding box center [1054, 587] width 56 height 17
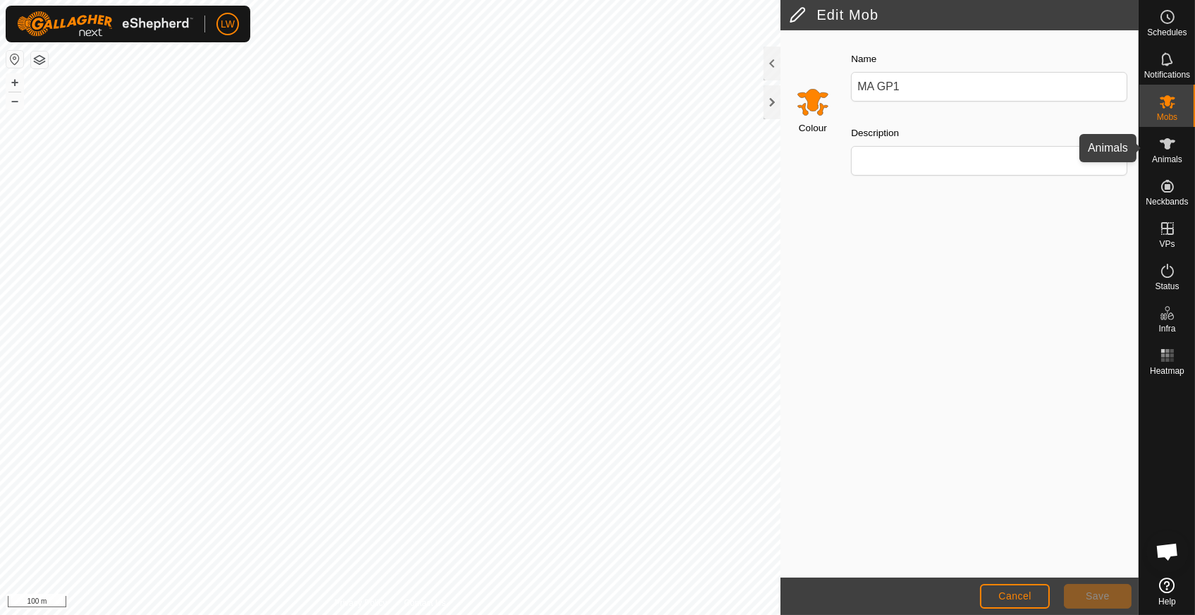
click at [1166, 150] on icon at bounding box center [1167, 143] width 17 height 17
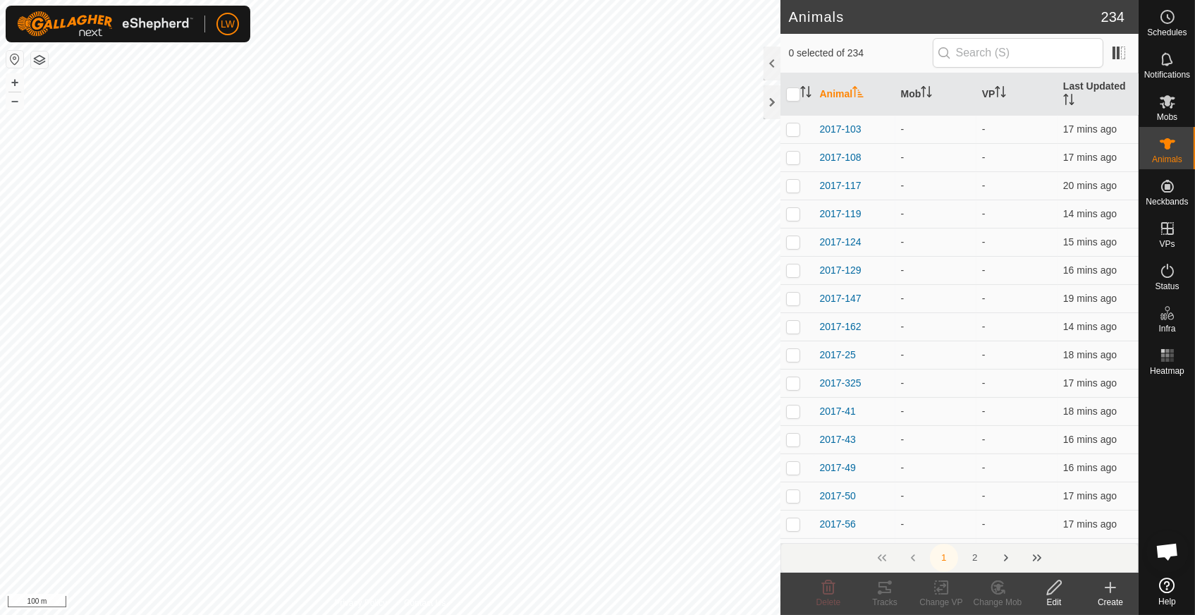
click at [1166, 593] on link "Help" at bounding box center [1167, 591] width 56 height 39
click at [1167, 109] on icon at bounding box center [1167, 101] width 17 height 17
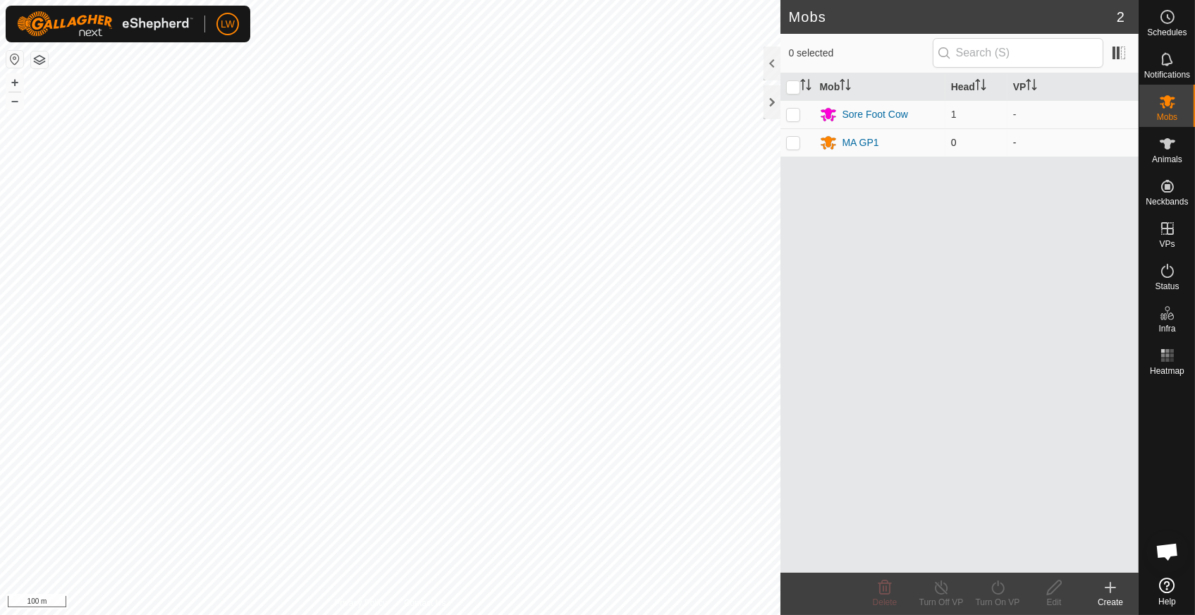
click at [793, 142] on p-checkbox at bounding box center [793, 142] width 14 height 11
checkbox input "true"
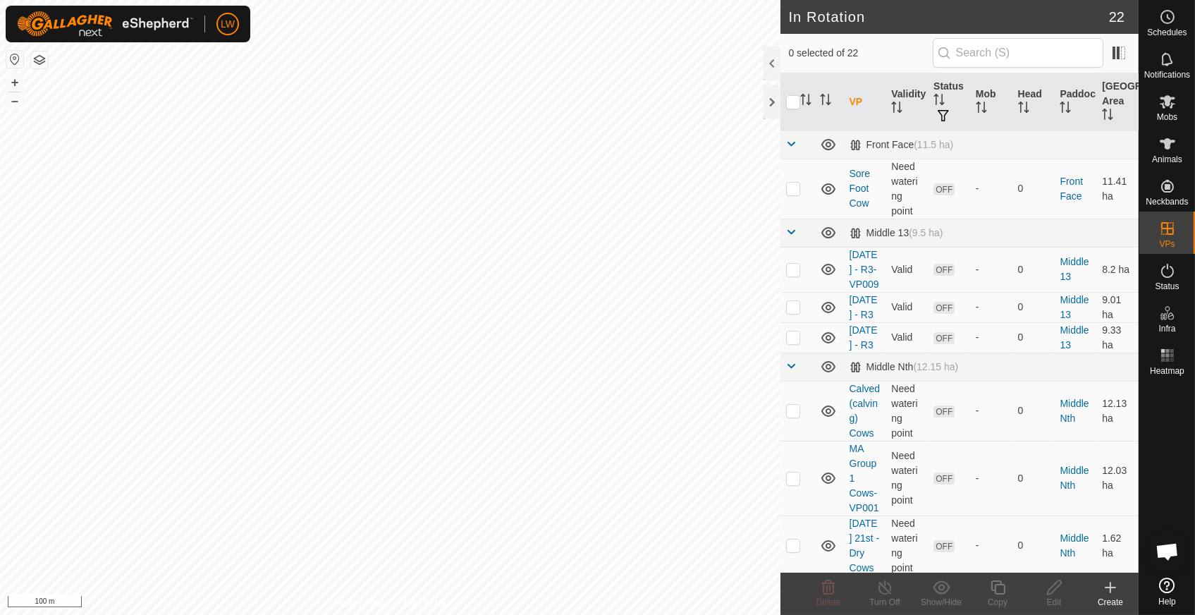
checkbox input "false"
checkbox input "true"
click at [1169, 107] on icon at bounding box center [1167, 101] width 16 height 13
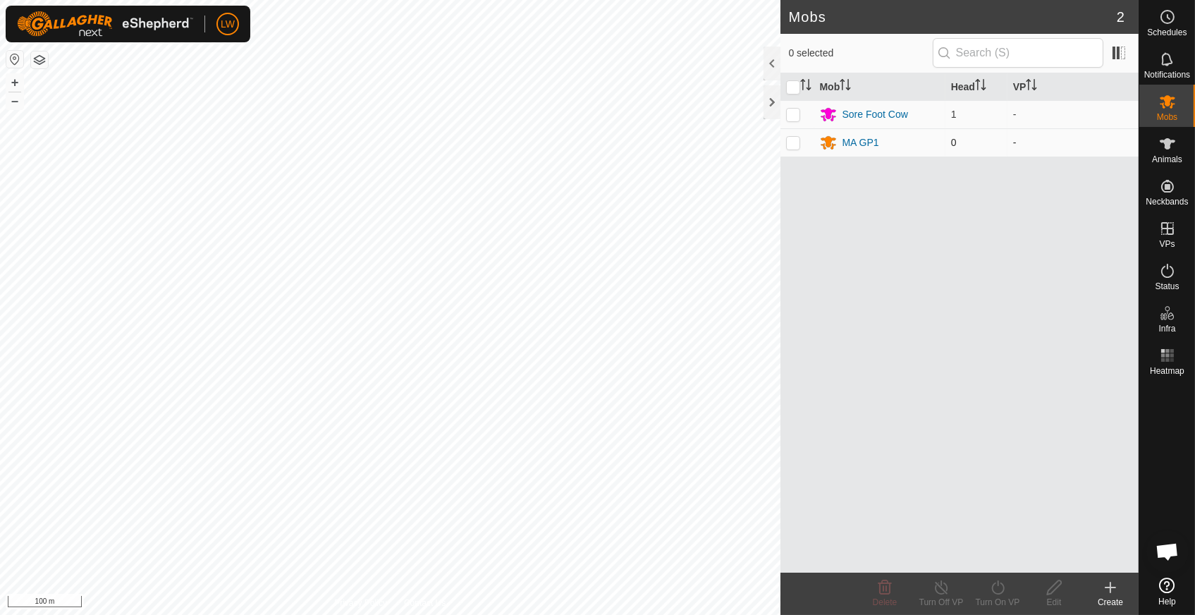
click at [800, 141] on td at bounding box center [797, 142] width 34 height 28
checkbox input "true"
click at [856, 137] on div "MA GP1" at bounding box center [860, 142] width 37 height 15
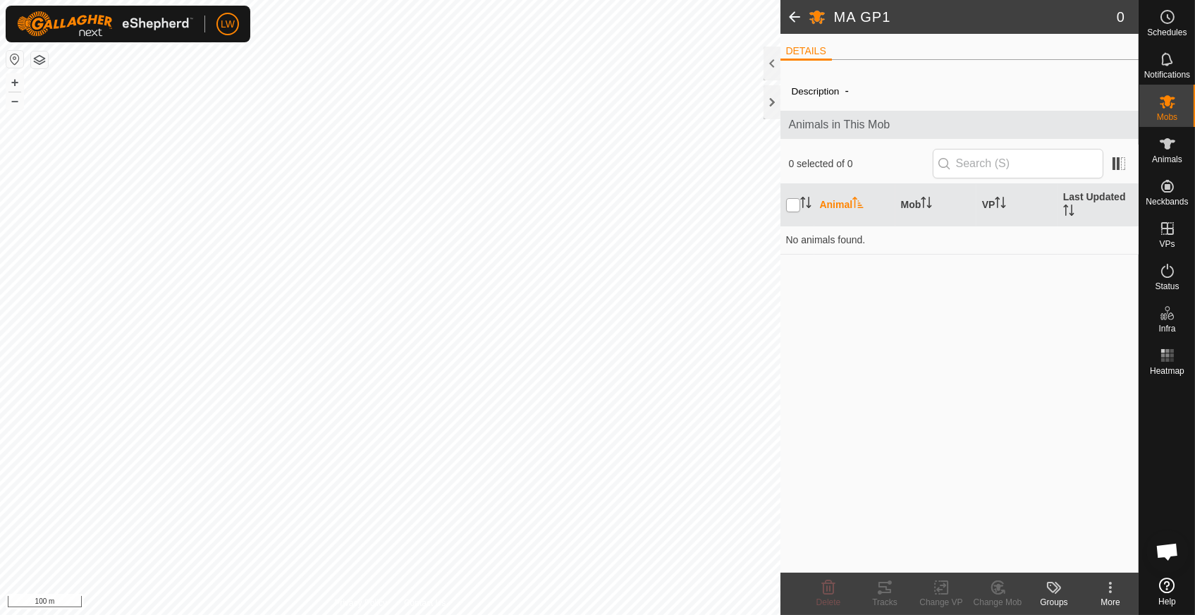
click at [798, 203] on input "checkbox" at bounding box center [793, 205] width 14 height 14
click at [794, 206] on input "checkbox" at bounding box center [793, 205] width 14 height 14
checkbox input "false"
click at [1108, 588] on icon at bounding box center [1110, 587] width 17 height 17
click at [1091, 555] on link "Edit Mob Detail" at bounding box center [1068, 556] width 140 height 28
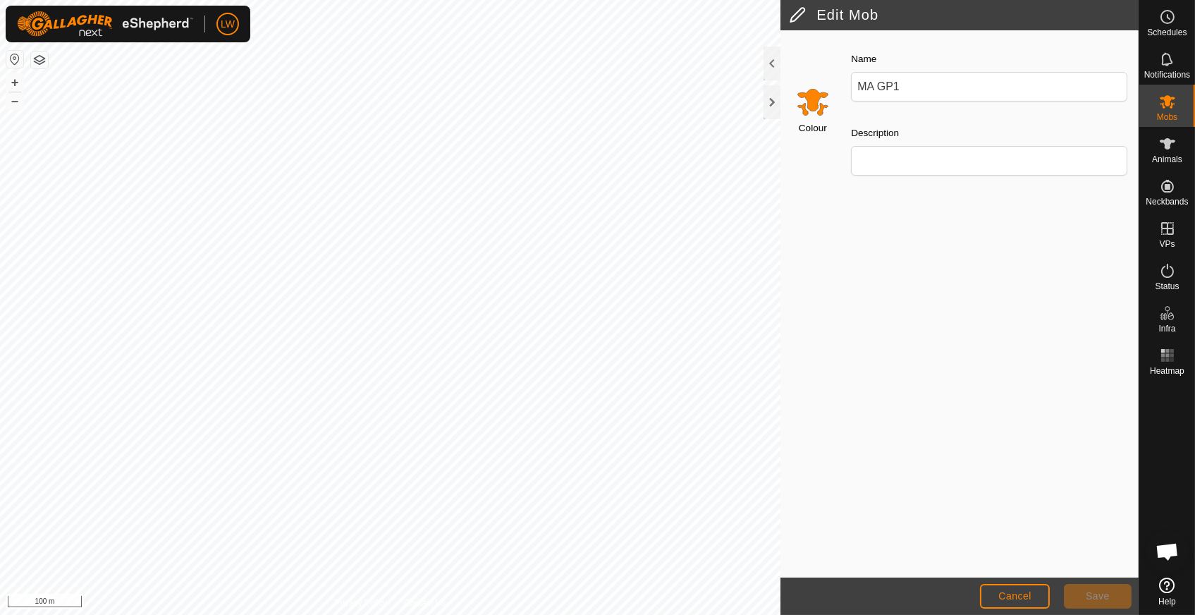
click at [814, 104] on input "Select a color" at bounding box center [813, 102] width 34 height 34
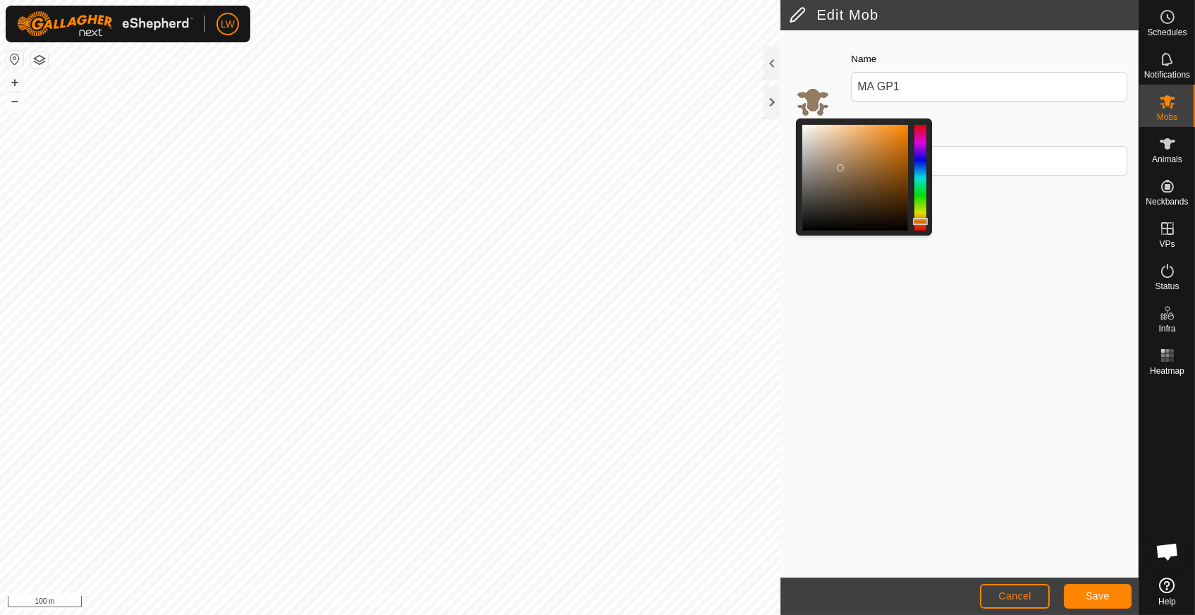
drag, startPoint x: 865, startPoint y: 180, endPoint x: 840, endPoint y: 167, distance: 27.7
click at [840, 167] on div at bounding box center [855, 178] width 106 height 106
drag, startPoint x: 837, startPoint y: 162, endPoint x: 858, endPoint y: 168, distance: 22.6
click at [858, 168] on div at bounding box center [855, 178] width 106 height 106
click at [1092, 591] on span "Save" at bounding box center [1097, 595] width 24 height 11
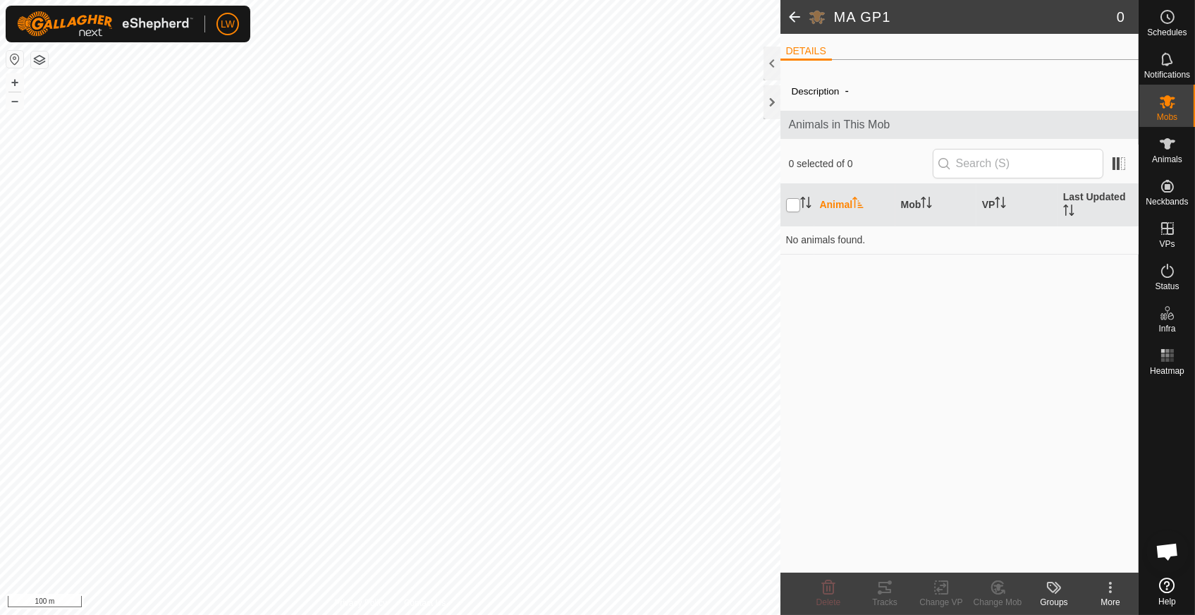
click at [795, 204] on input "checkbox" at bounding box center [793, 205] width 14 height 14
checkbox input "true"
click at [794, 13] on span at bounding box center [794, 17] width 28 height 34
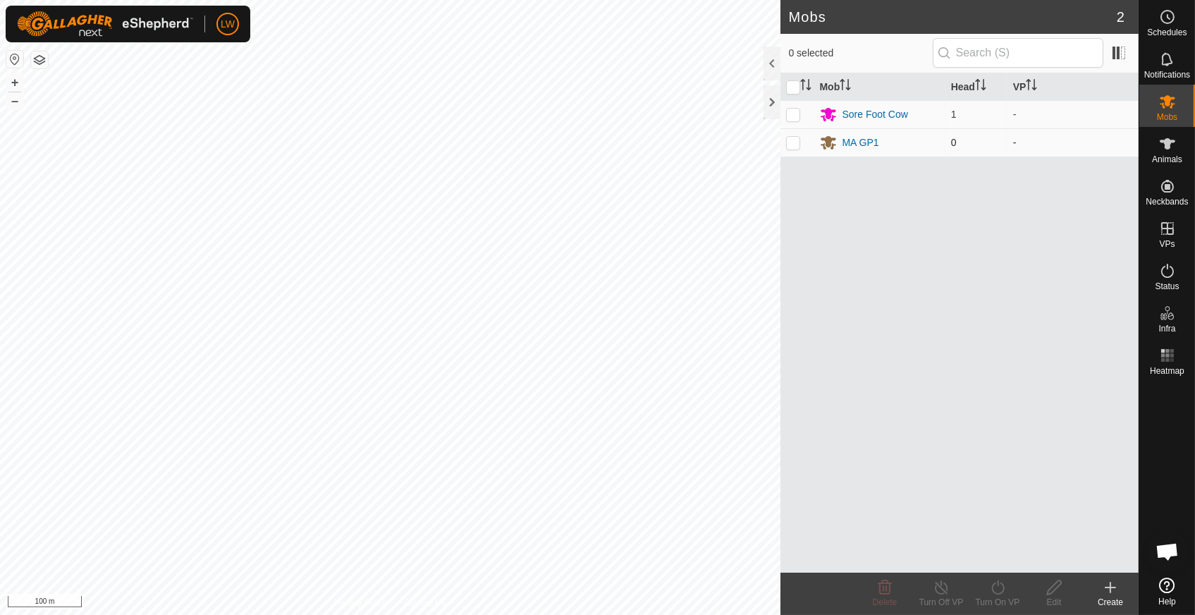
click at [804, 140] on td at bounding box center [797, 142] width 34 height 28
checkbox input "true"
click at [1057, 589] on icon at bounding box center [1054, 587] width 18 height 17
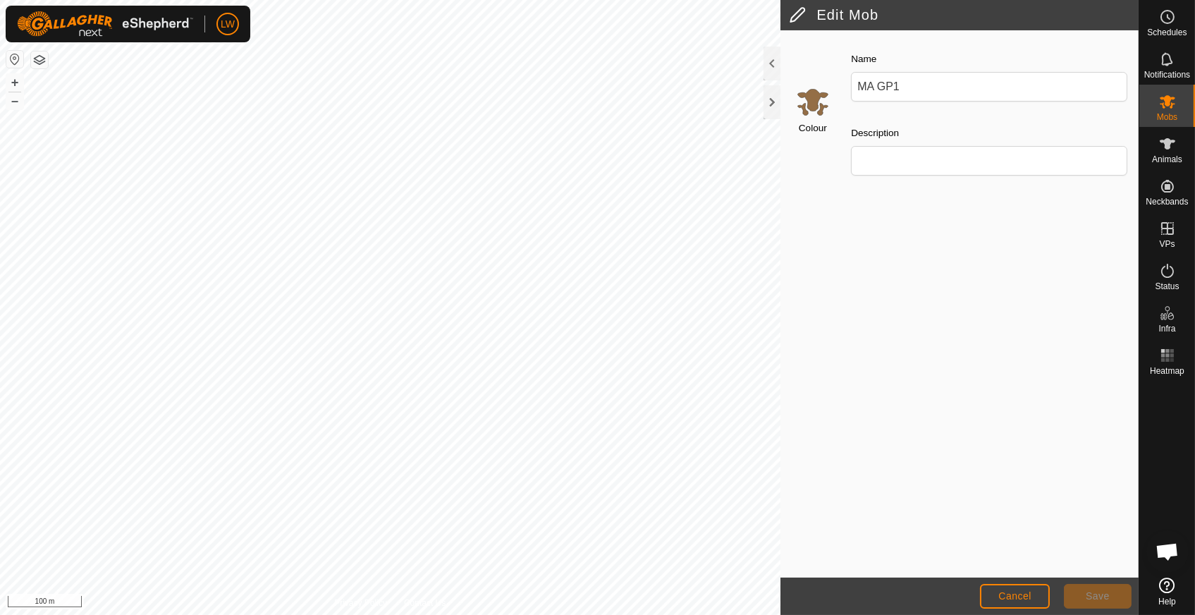
click at [815, 101] on input "Select a color" at bounding box center [813, 102] width 34 height 34
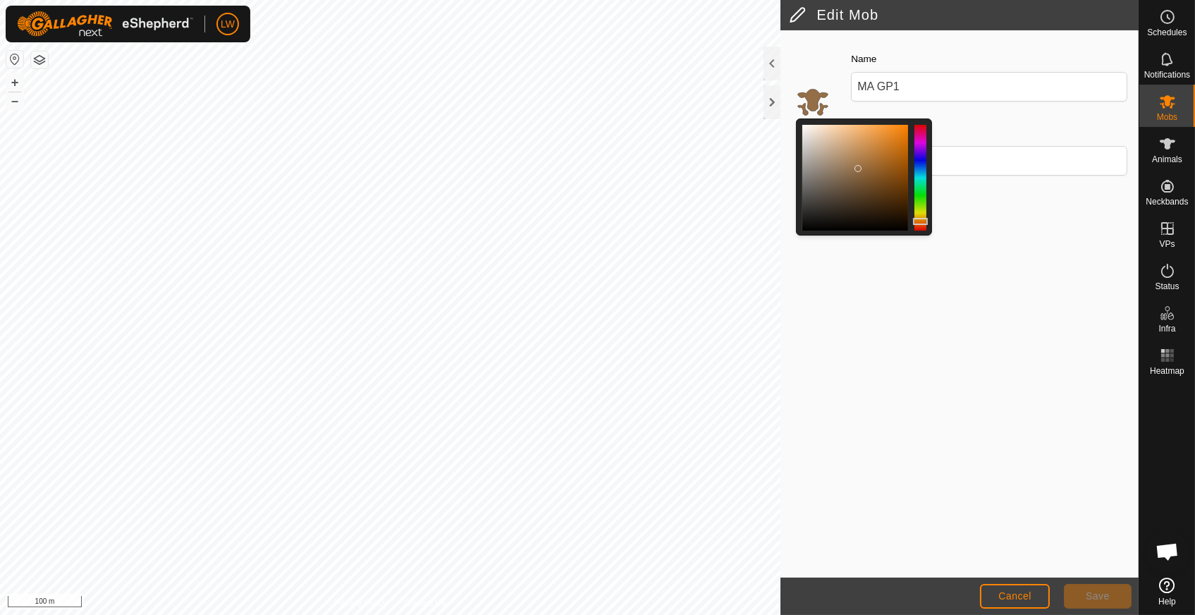
click at [916, 185] on div at bounding box center [920, 178] width 12 height 106
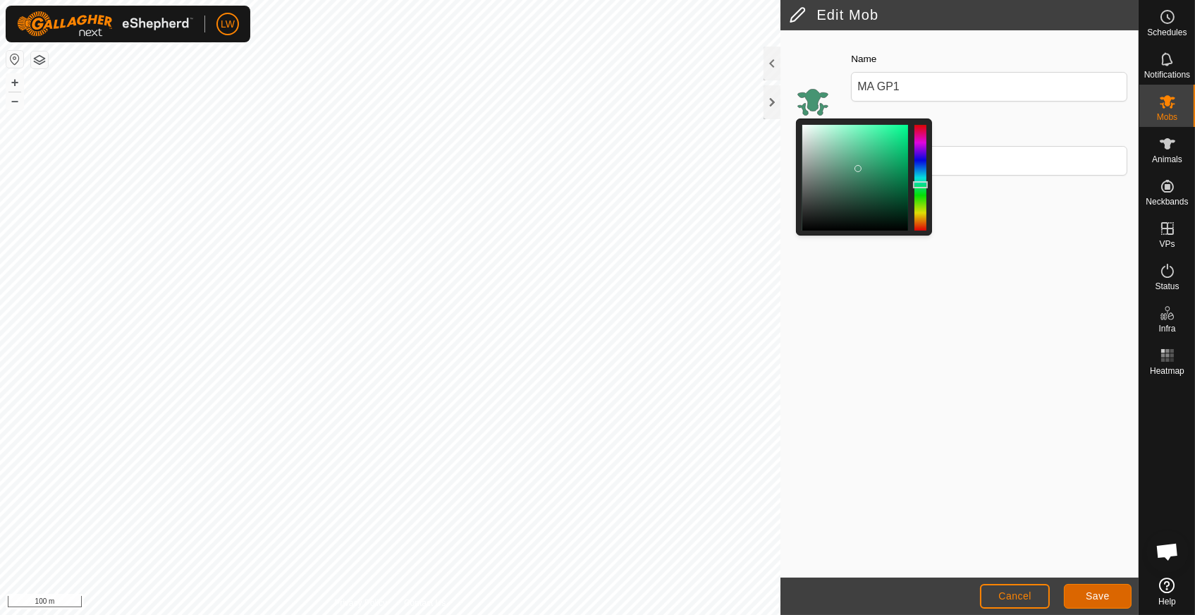
click at [1092, 589] on button "Save" at bounding box center [1098, 596] width 68 height 25
